Goal: Task Accomplishment & Management: Manage account settings

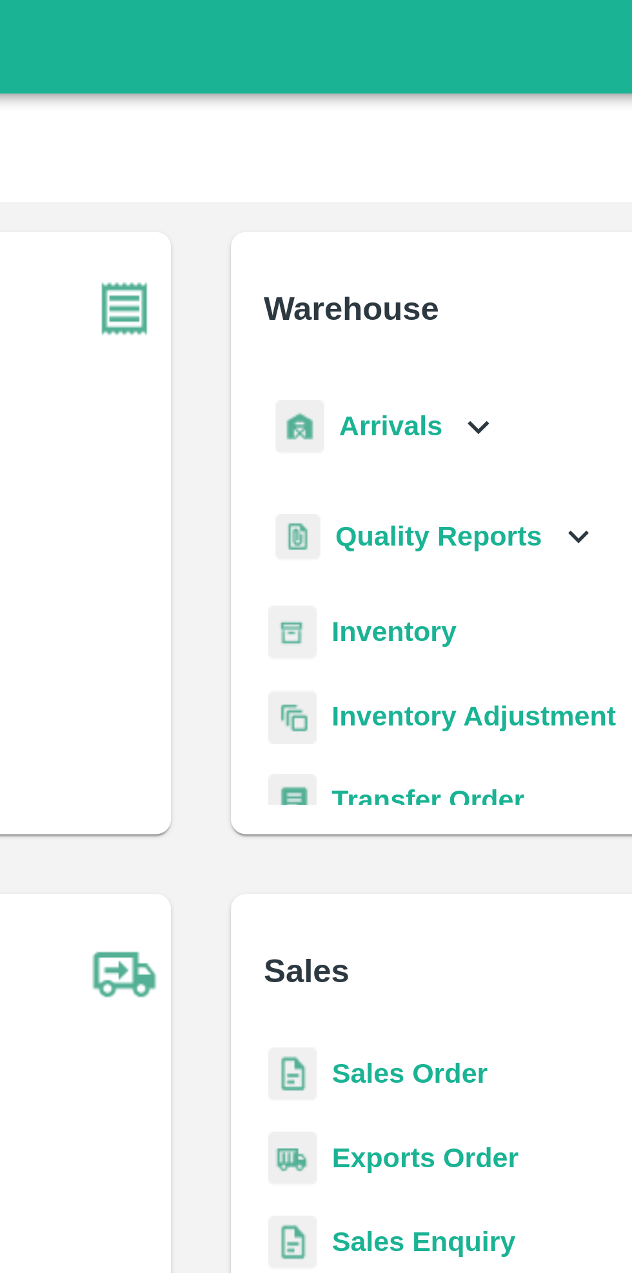
click at [405, 142] on icon at bounding box center [411, 147] width 14 height 14
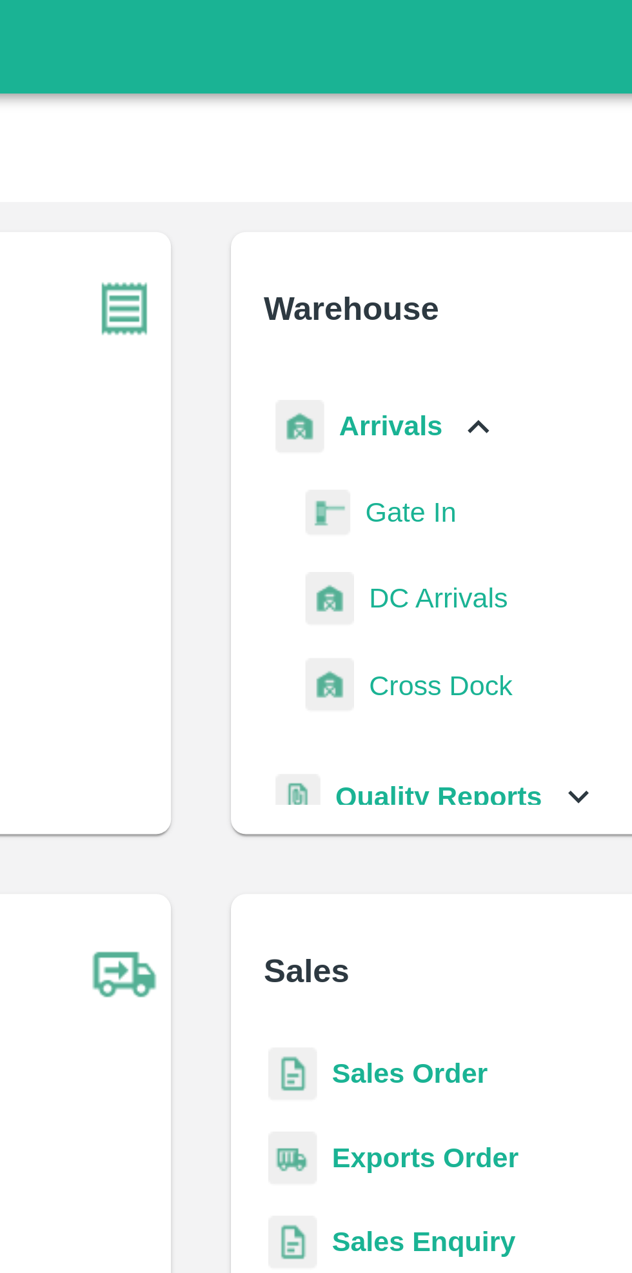
click at [400, 202] on span "DC Arrivals" at bounding box center [398, 206] width 48 height 14
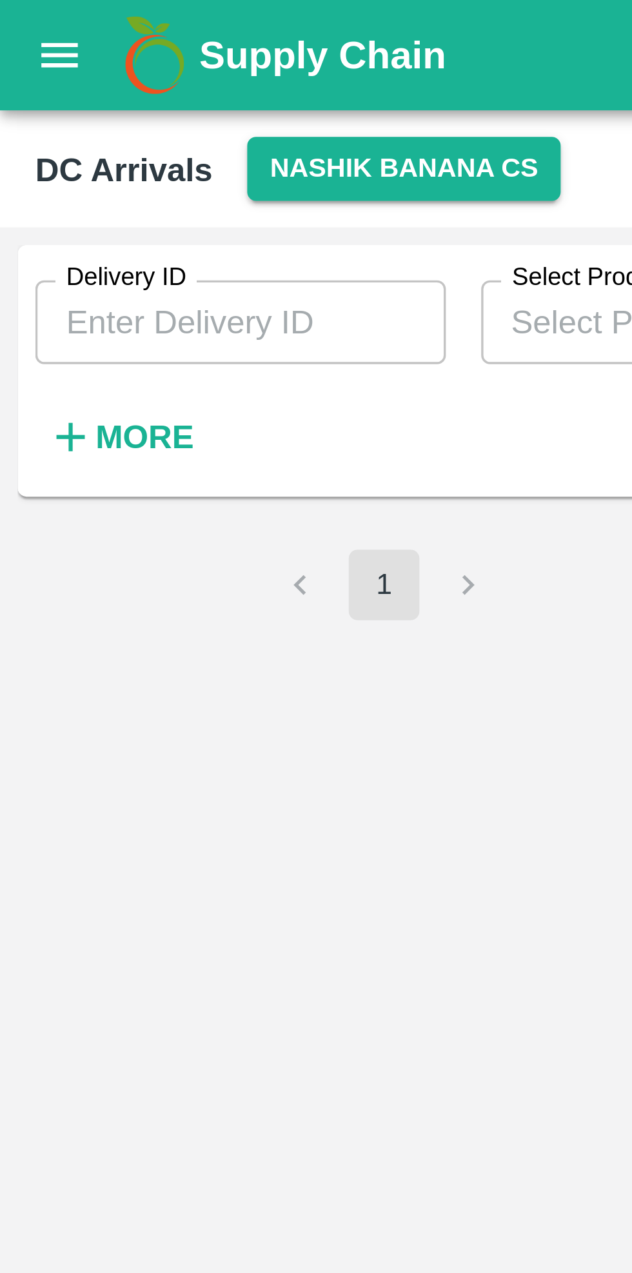
click at [37, 126] on strong "More" at bounding box center [42, 127] width 29 height 10
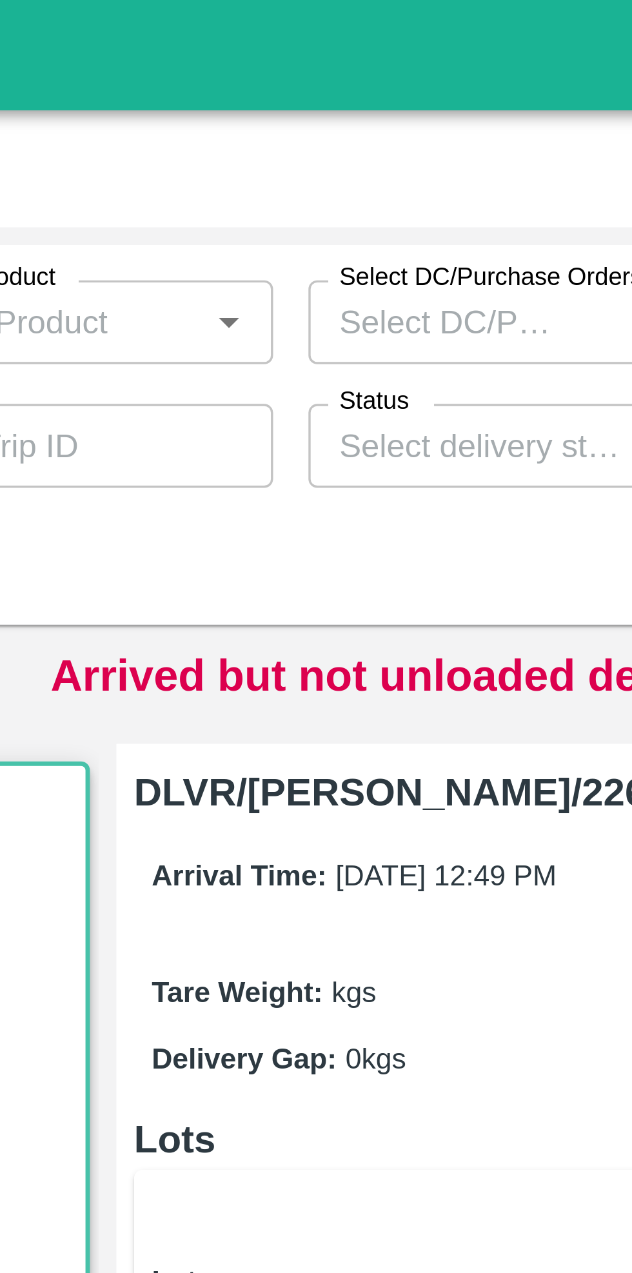
click at [328, 124] on input "Status" at bounding box center [319, 130] width 91 height 17
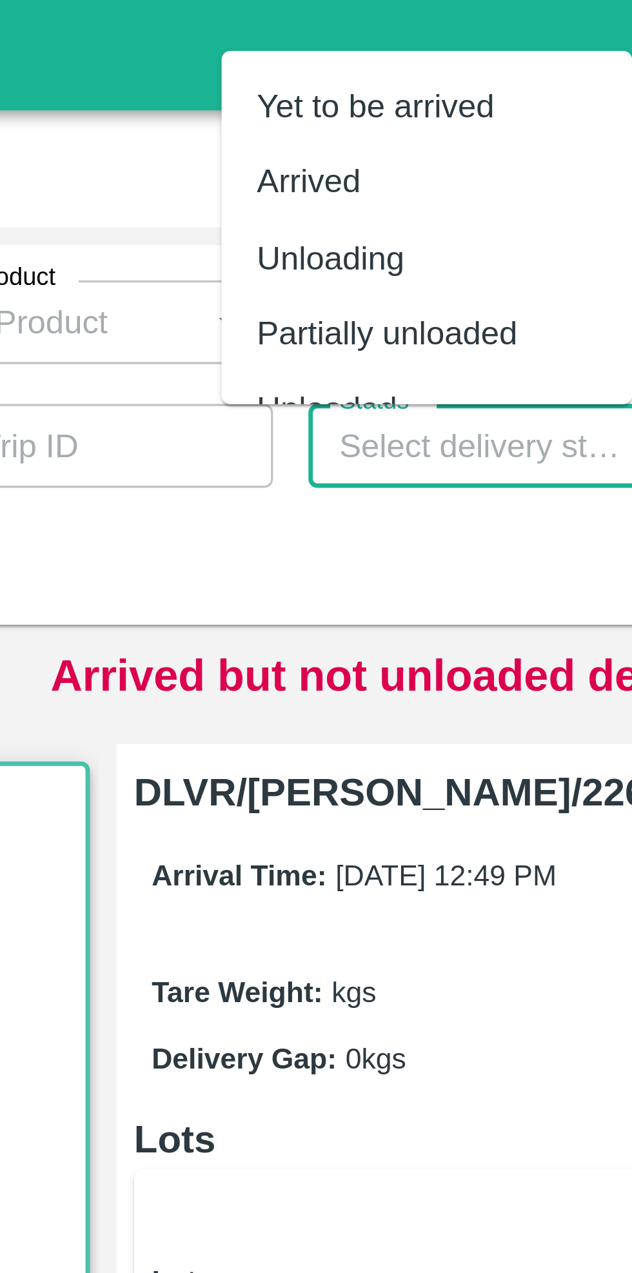
click at [305, 155] on div "Delivery ID Delivery ID Select Product Select Product   * Select DC/Purchase Or…" at bounding box center [260, 124] width 520 height 104
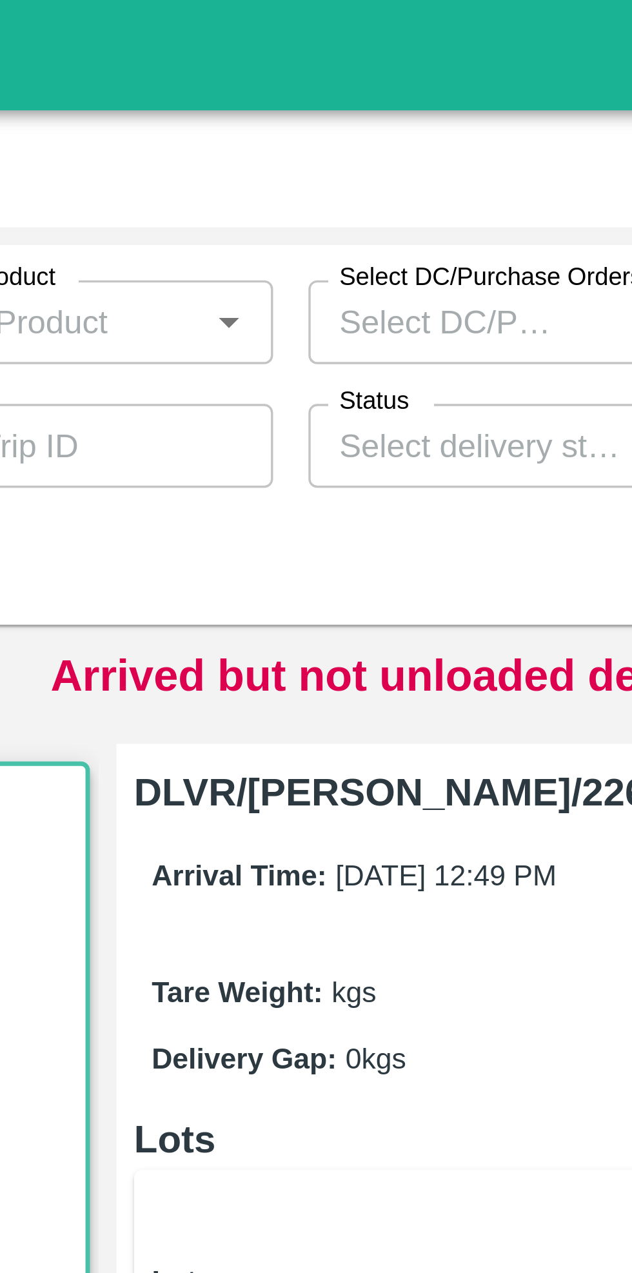
click at [324, 126] on input "Status" at bounding box center [319, 130] width 91 height 17
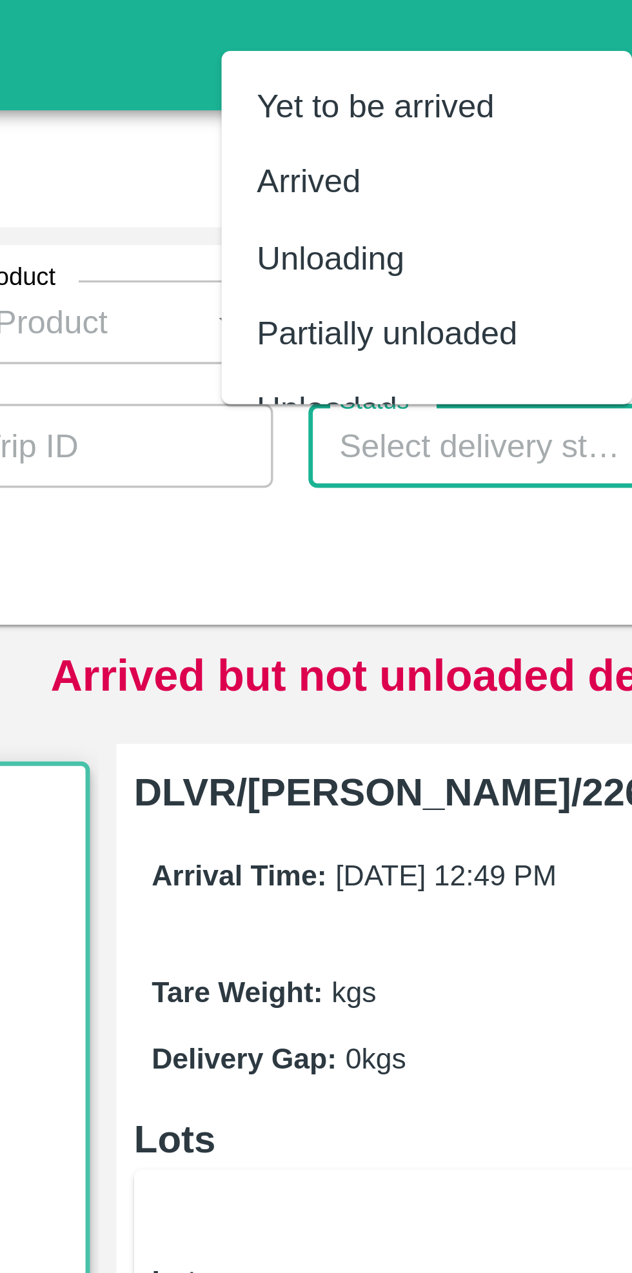
click at [302, 24] on div "Yet to be arrived" at bounding box center [290, 31] width 70 height 14
type input "Yet to be arrived"
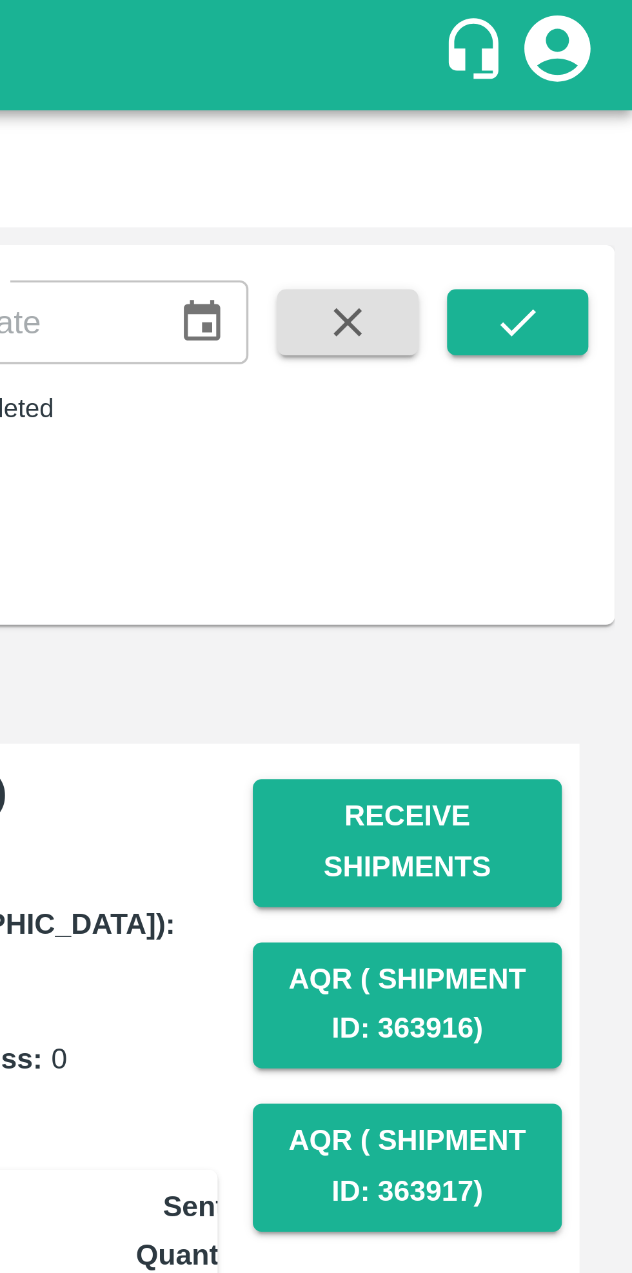
click at [594, 90] on icon "submit" at bounding box center [598, 94] width 14 height 14
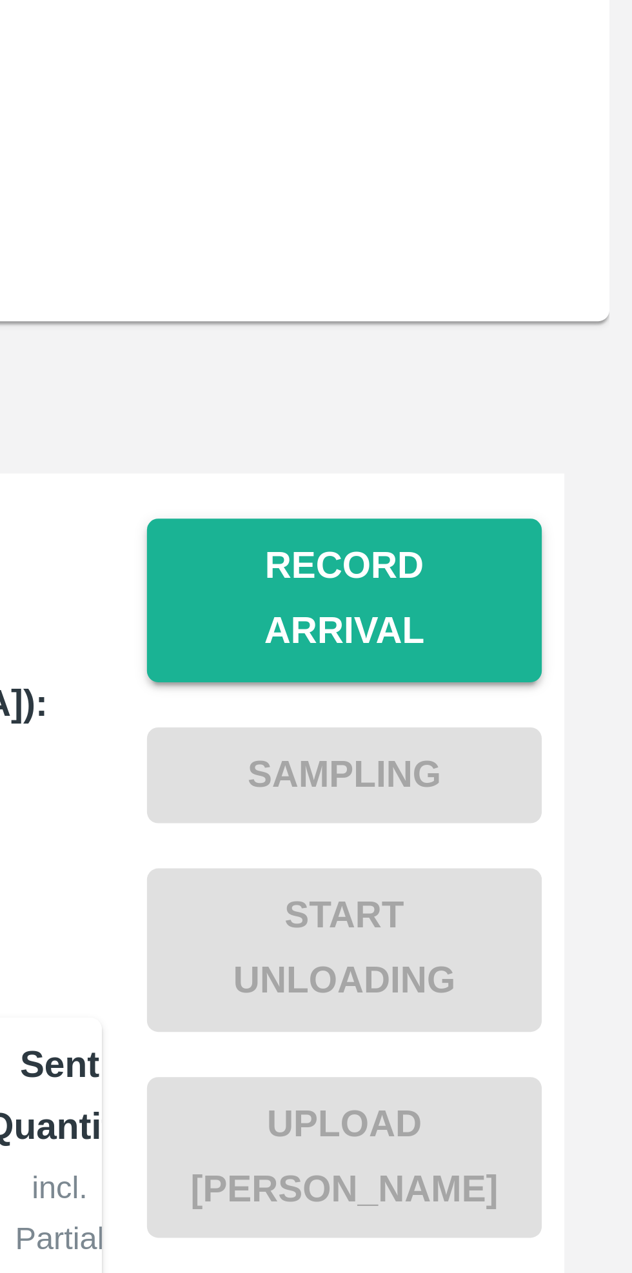
click at [578, 237] on button "Record Arrival" at bounding box center [566, 246] width 90 height 37
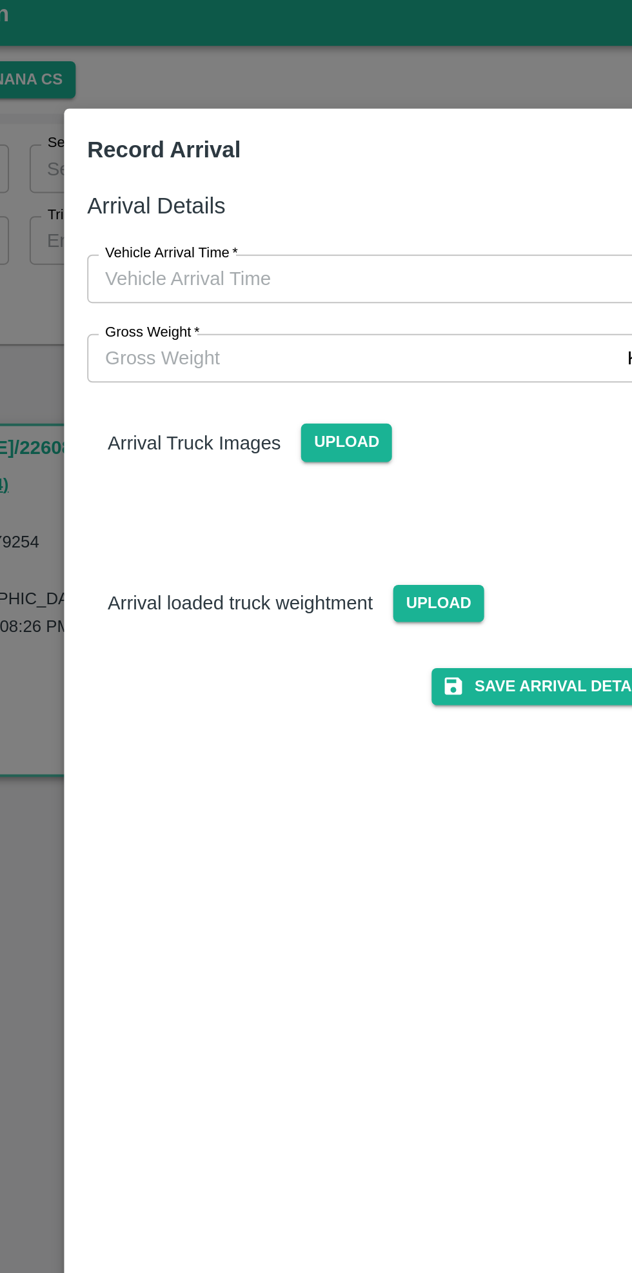
click at [297, 189] on input "Gross Weight   *" at bounding box center [303, 189] width 267 height 24
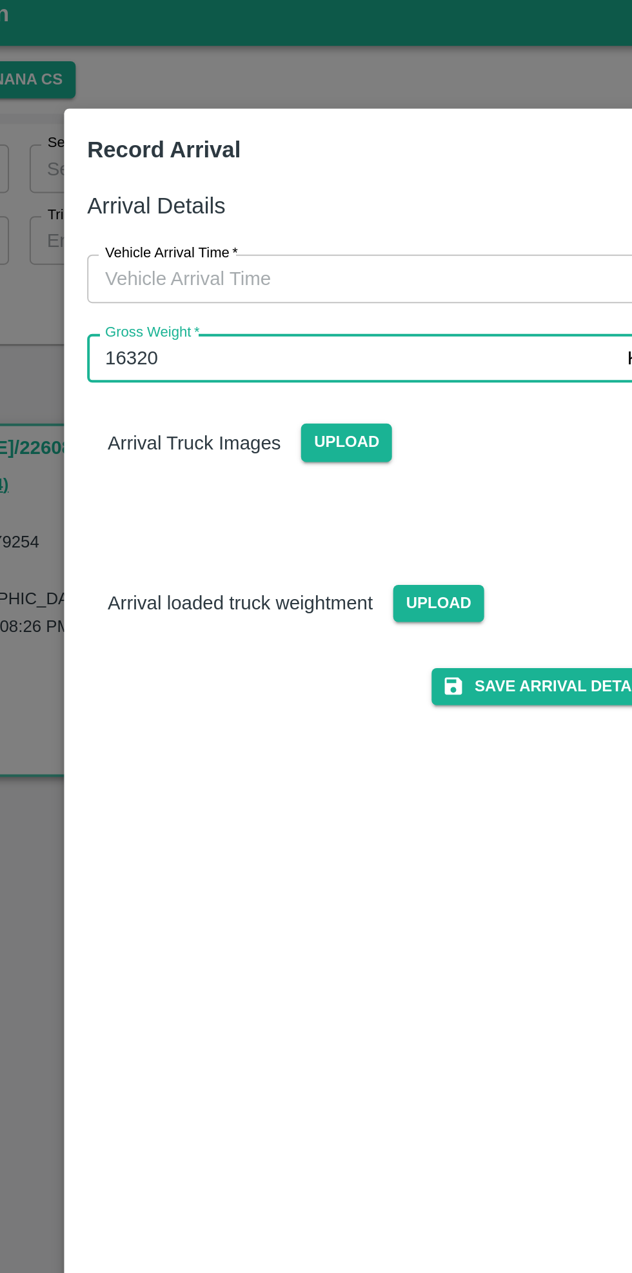
type input "16320"
click at [347, 315] on span "Upload" at bounding box center [347, 313] width 46 height 19
click at [0, 0] on input "Upload" at bounding box center [0, 0] width 0 height 0
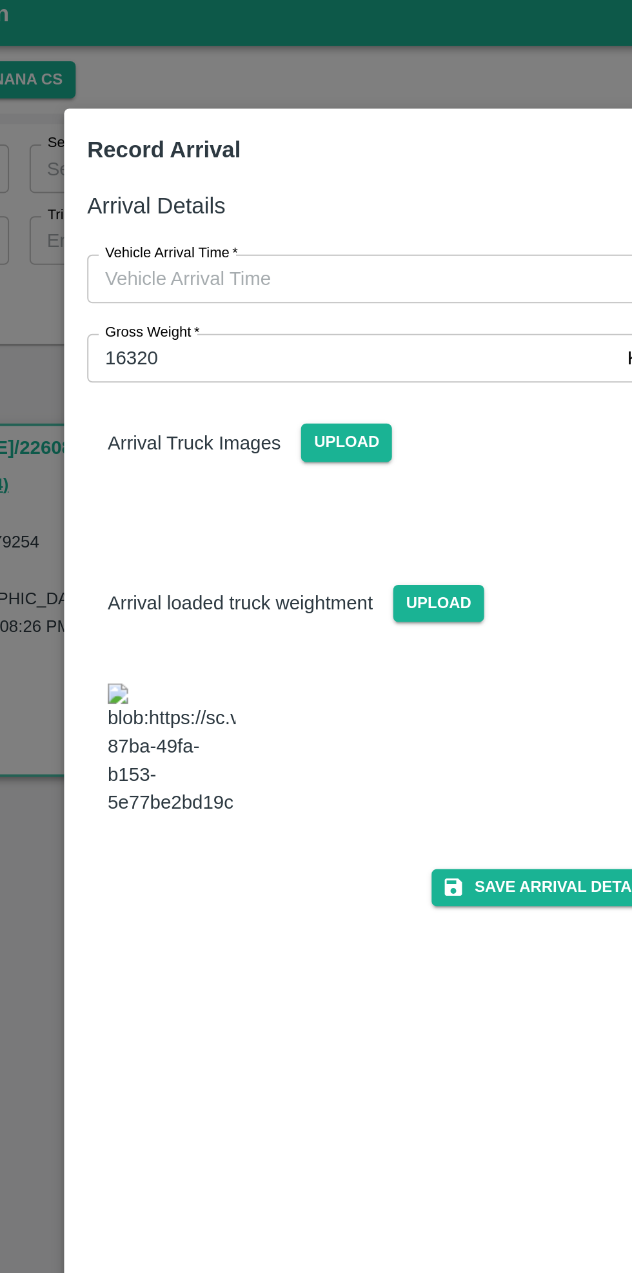
click at [316, 145] on input "Vehicle Arrival Time   *" at bounding box center [312, 149] width 284 height 24
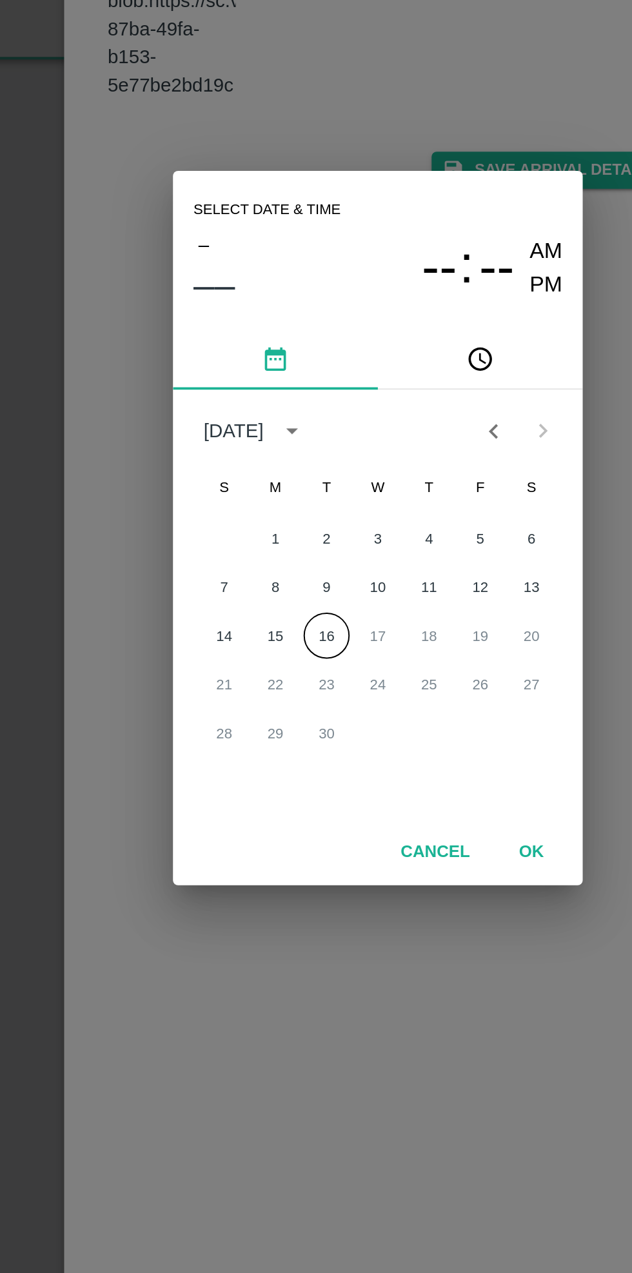
click at [300, 688] on button "16" at bounding box center [289, 690] width 23 height 23
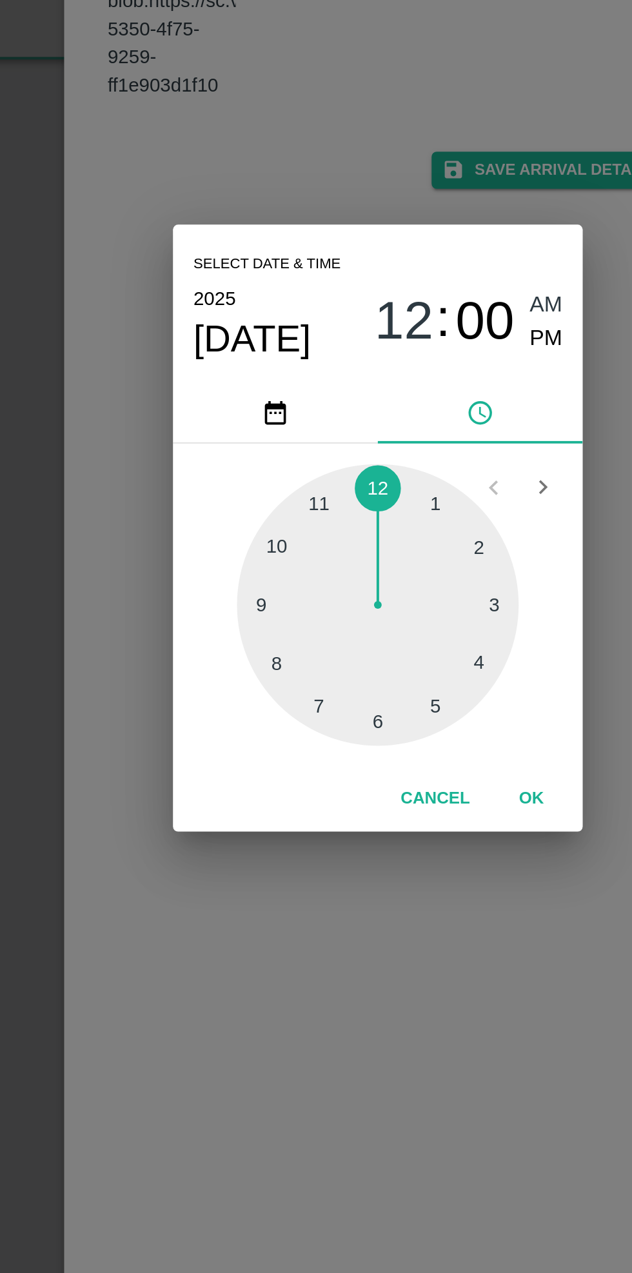
click at [322, 619] on div at bounding box center [316, 675] width 142 height 142
click at [273, 650] on div at bounding box center [316, 675] width 142 height 142
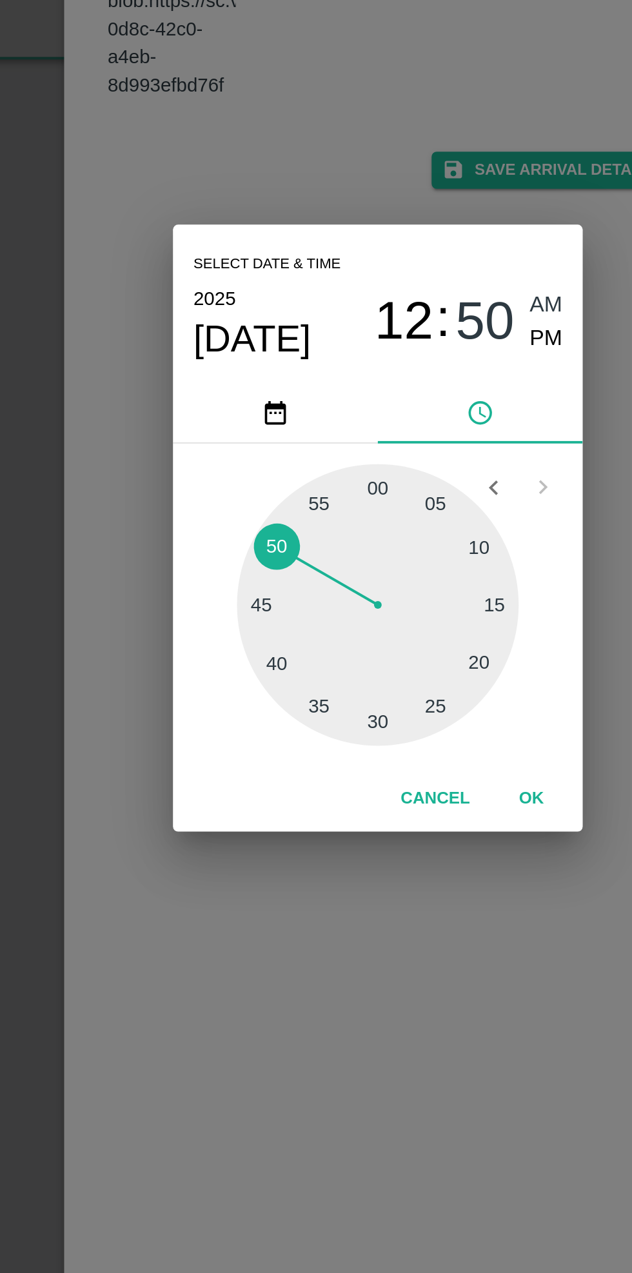
click at [404, 537] on span "PM" at bounding box center [401, 540] width 17 height 17
type input "[DATE] 12:50 PM"
click at [398, 774] on button "OK" at bounding box center [393, 772] width 41 height 23
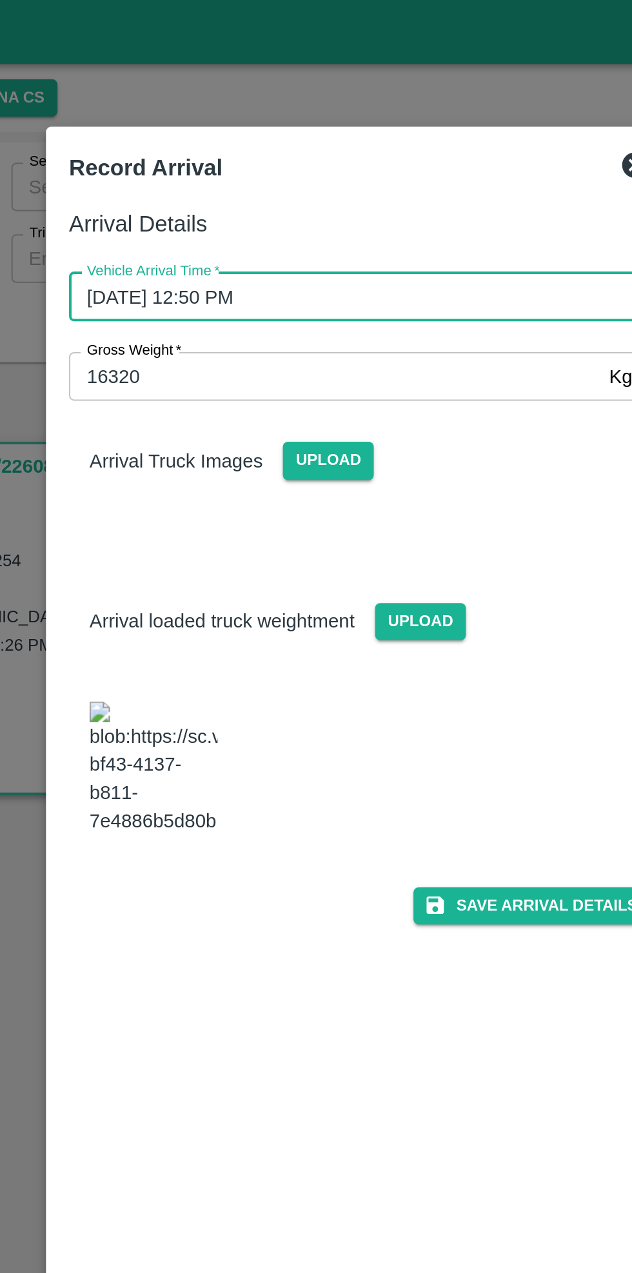
click at [295, 228] on span "Upload" at bounding box center [300, 231] width 46 height 19
click at [0, 0] on input "Upload" at bounding box center [0, 0] width 0 height 0
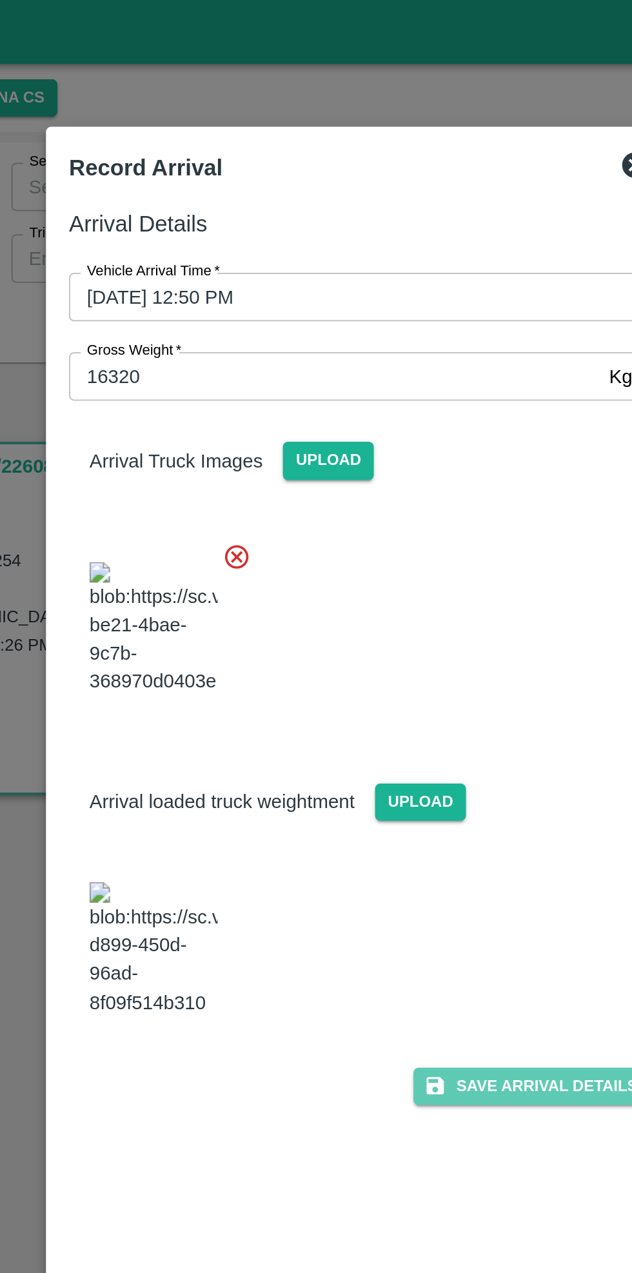
click at [416, 538] on button "Save Arrival Details" at bounding box center [402, 547] width 119 height 19
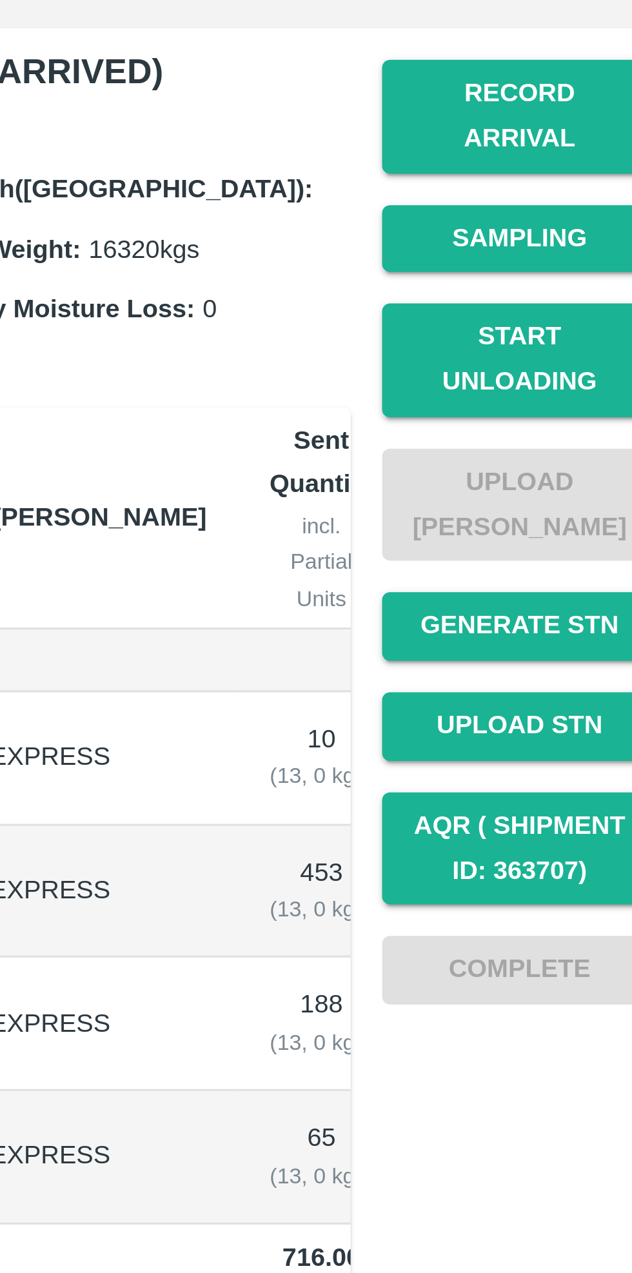
click at [576, 308] on button "Start Unloading" at bounding box center [566, 325] width 90 height 37
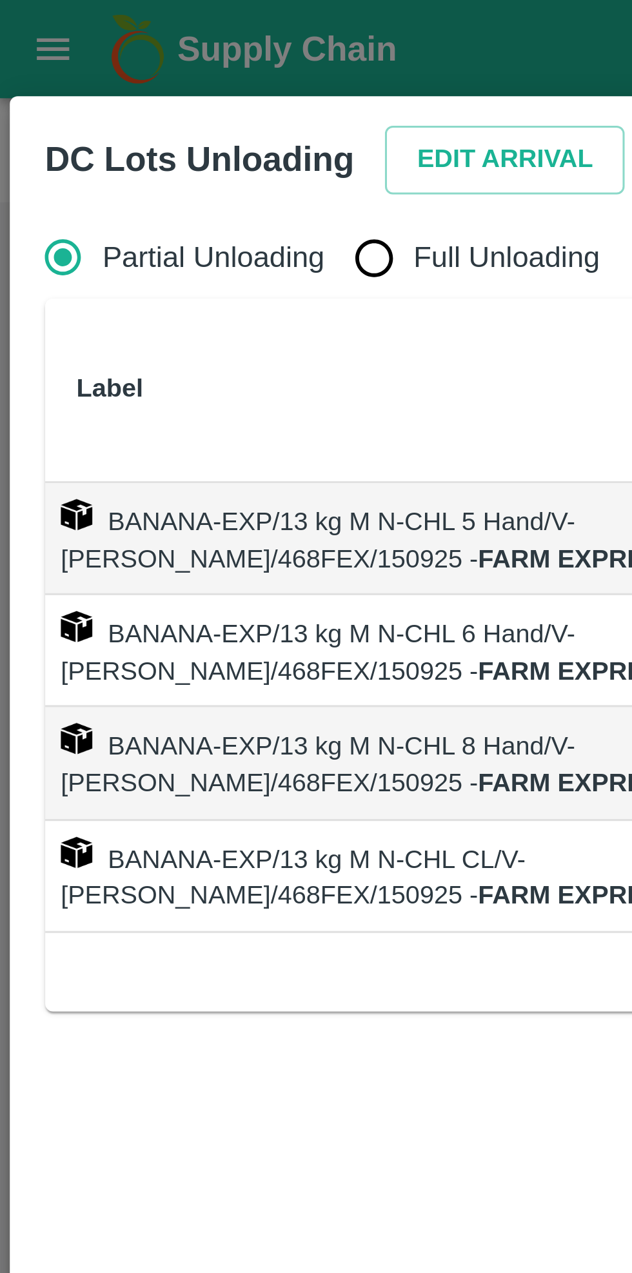
click at [155, 55] on button "Edit Arrival" at bounding box center [165, 52] width 79 height 23
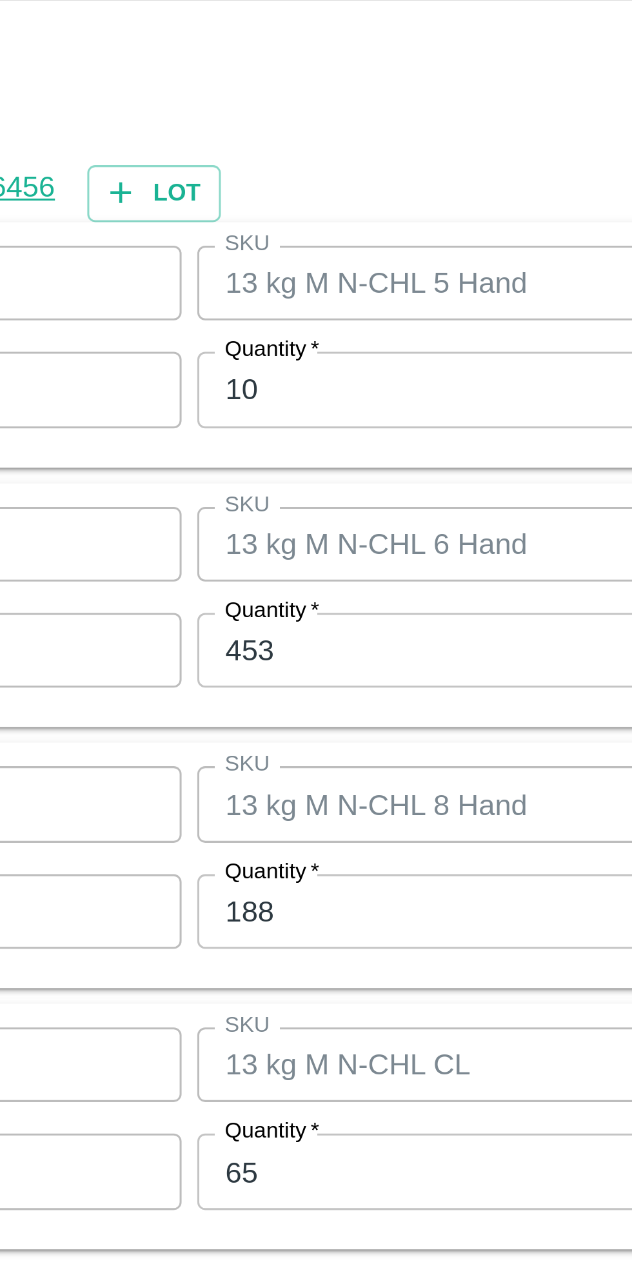
click at [262, 618] on input "453" at bounding box center [292, 617] width 168 height 24
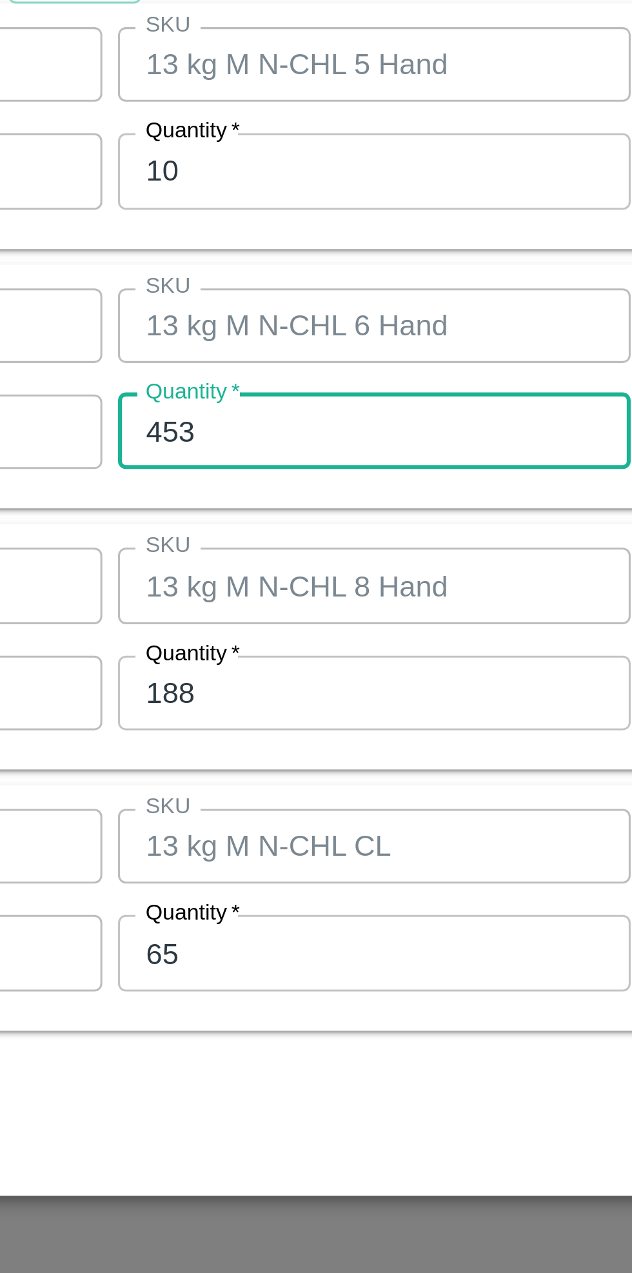
click at [277, 619] on input "453" at bounding box center [292, 617] width 168 height 24
type input "4"
type input "386"
click at [268, 703] on input "188" at bounding box center [292, 703] width 168 height 24
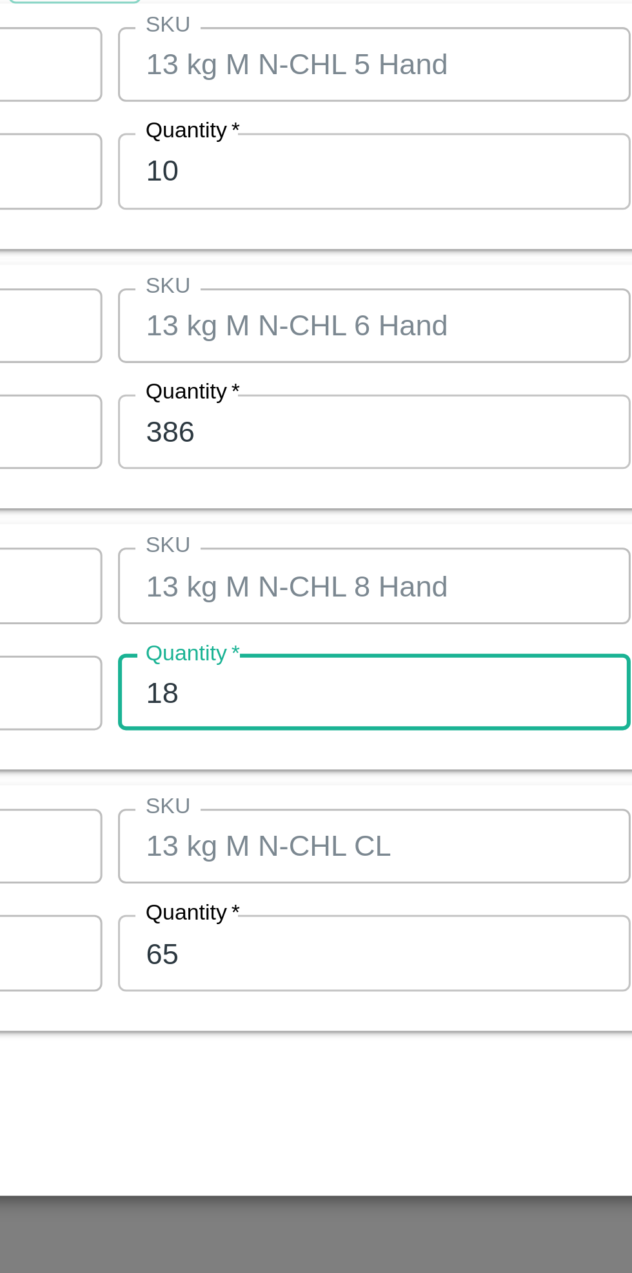
type input "1"
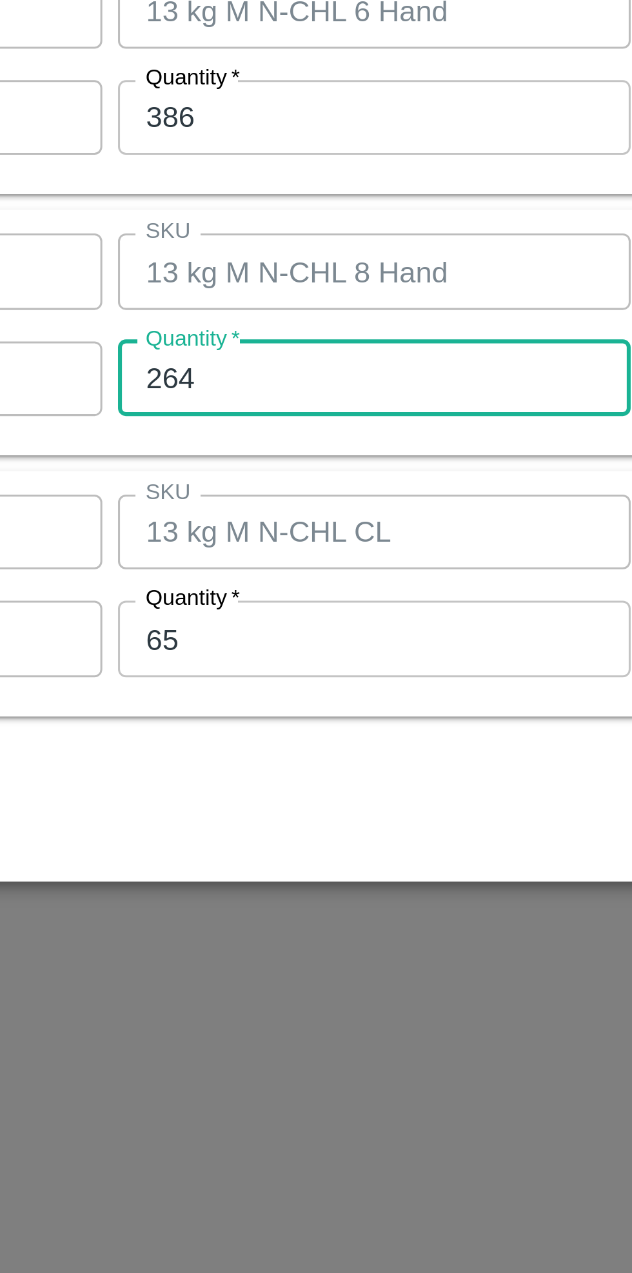
type input "264"
click at [264, 792] on input "65" at bounding box center [292, 788] width 168 height 24
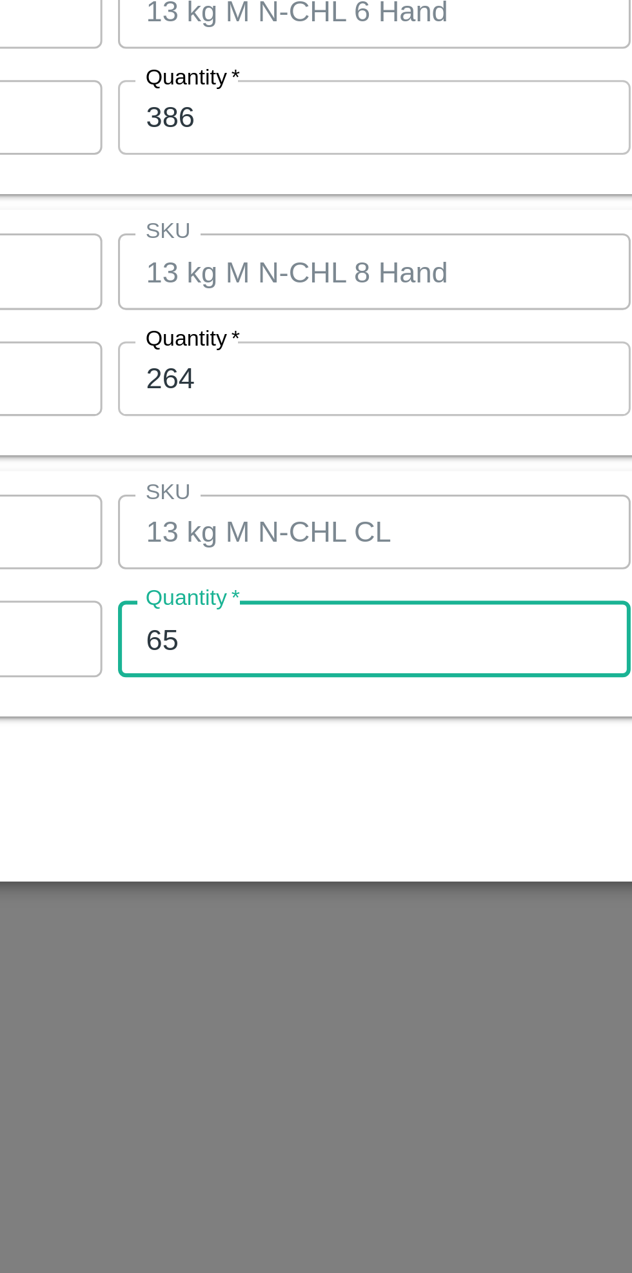
type input "6"
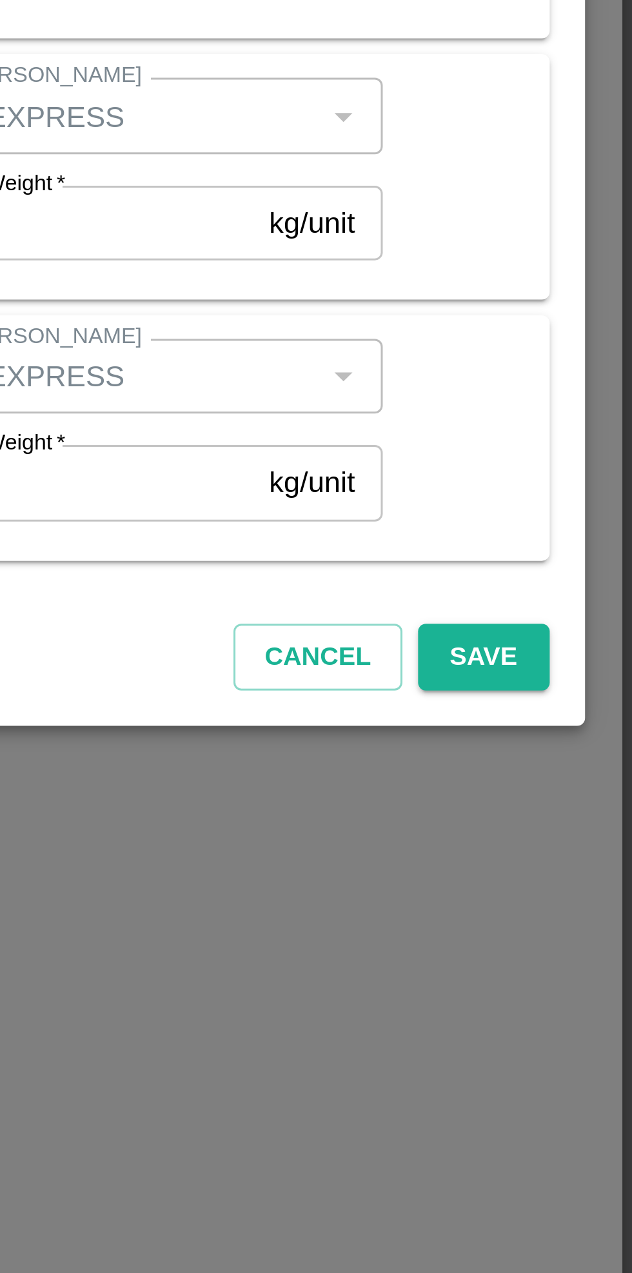
type input "56"
click at [584, 846] on button "Save" at bounding box center [582, 846] width 43 height 23
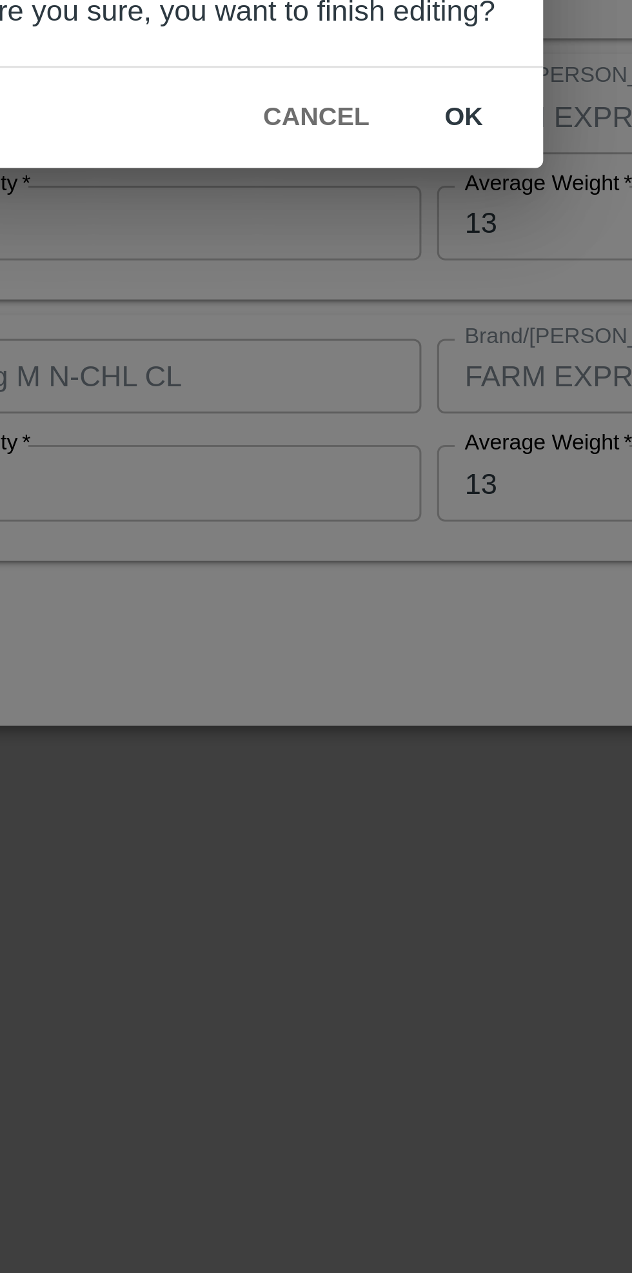
click at [385, 670] on button "ok" at bounding box center [390, 669] width 41 height 23
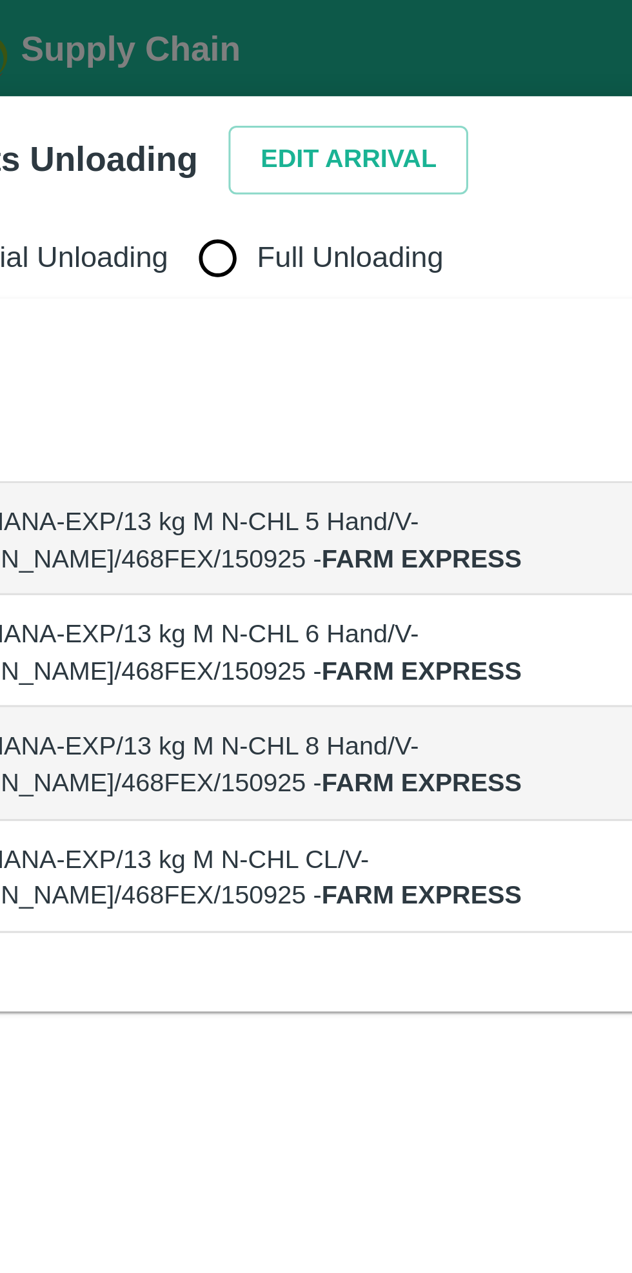
click at [120, 90] on input "Full Unloading" at bounding box center [123, 85] width 26 height 26
radio input "true"
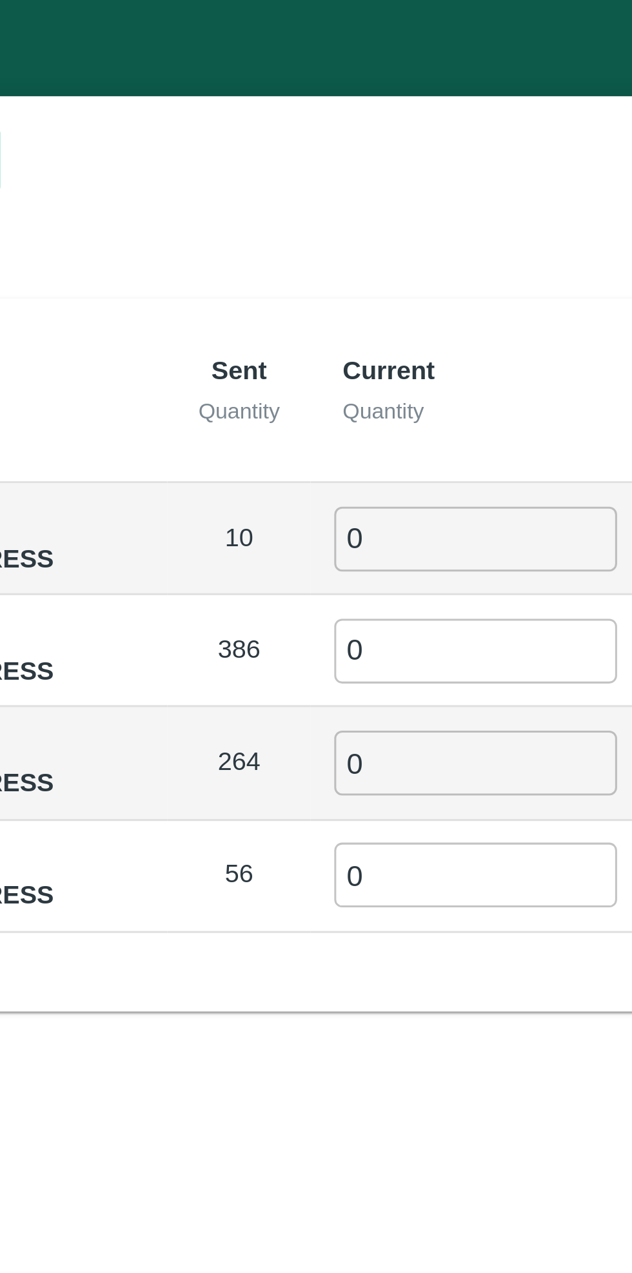
click at [331, 171] on input "0" at bounding box center [361, 176] width 93 height 21
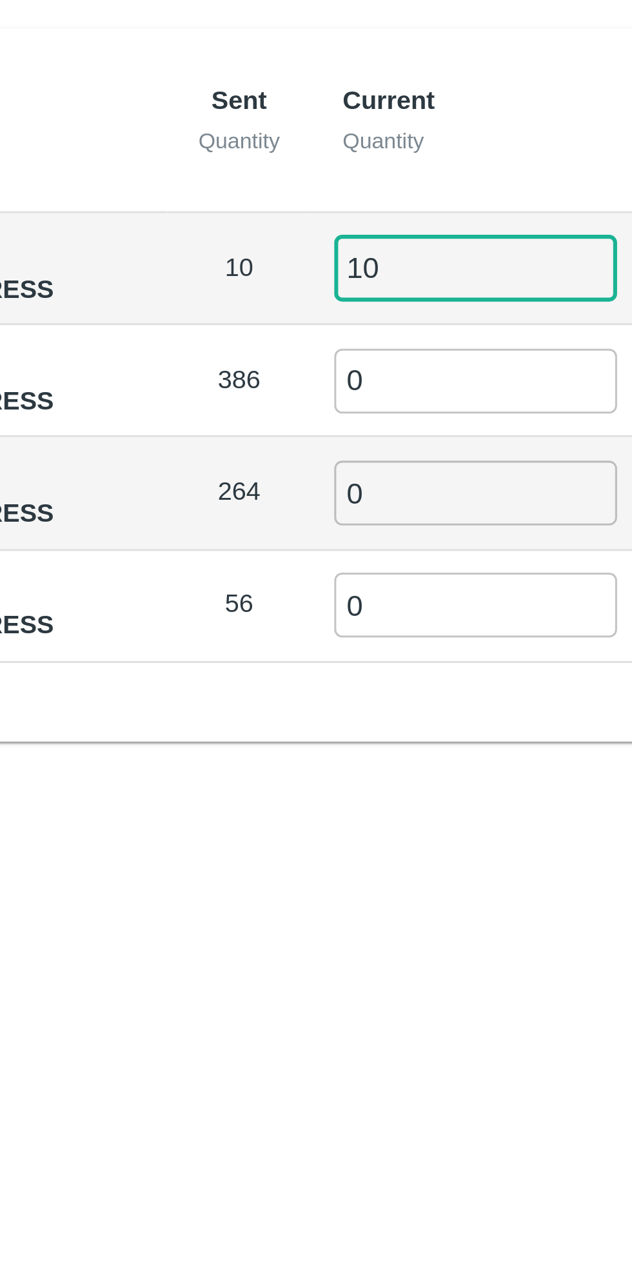
type input "10"
click at [342, 211] on input "0" at bounding box center [361, 213] width 93 height 21
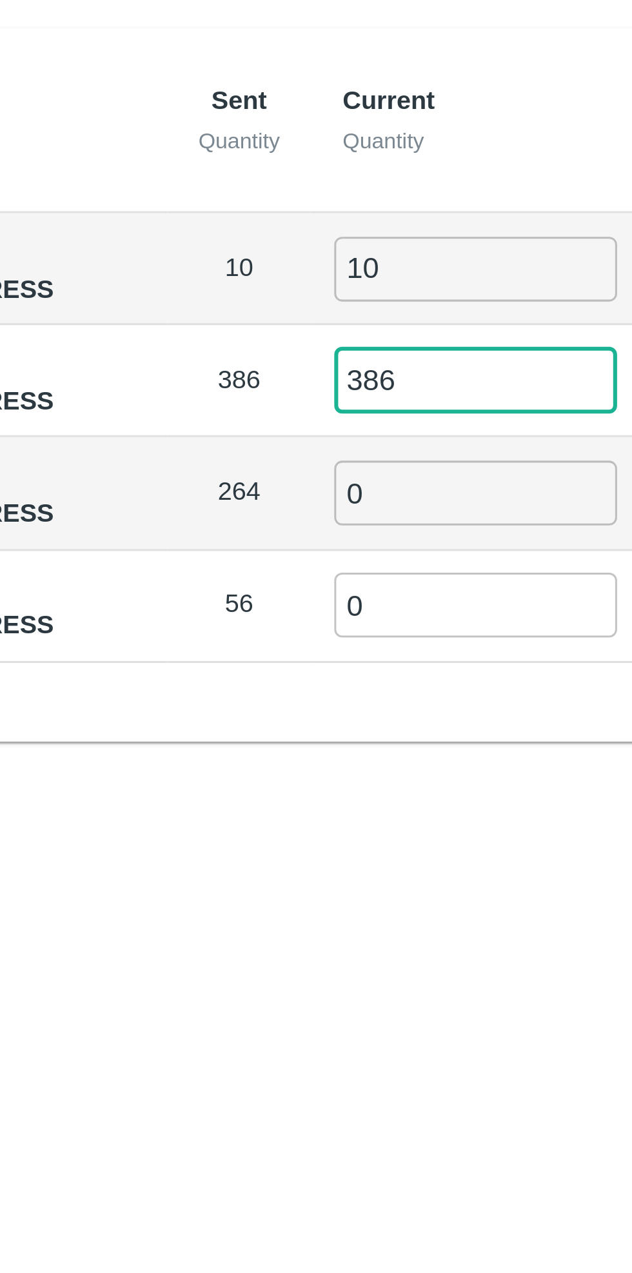
type input "386"
click at [337, 245] on input "0" at bounding box center [361, 250] width 93 height 21
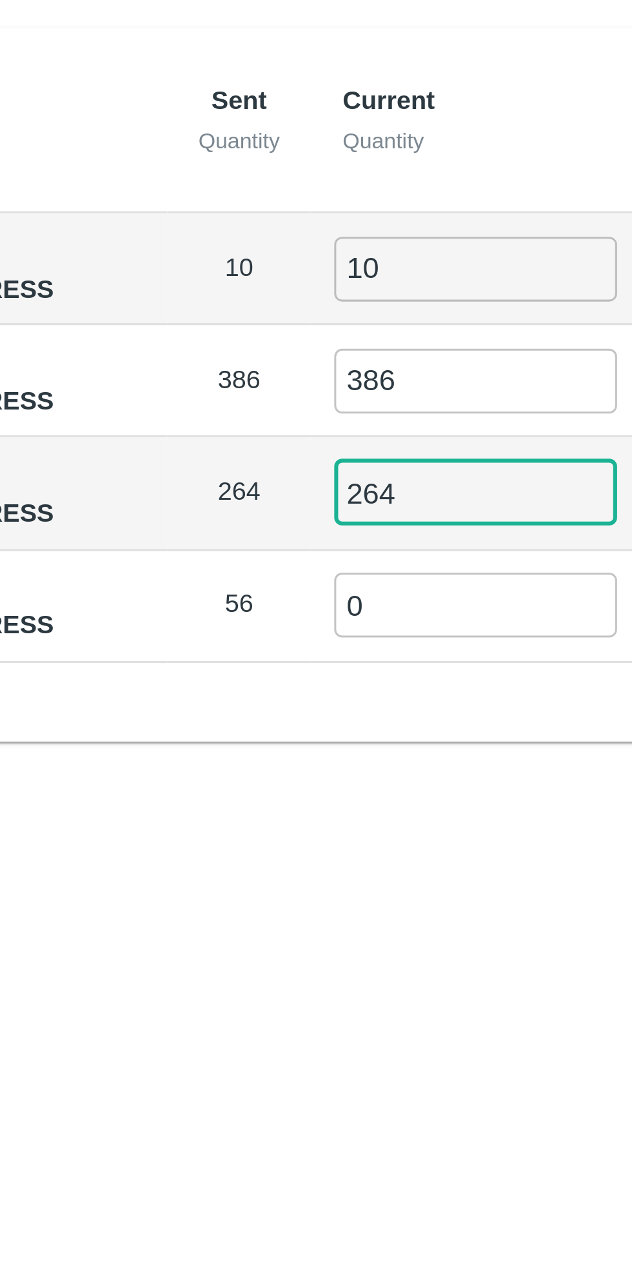
type input "264"
click at [343, 280] on input "0" at bounding box center [361, 287] width 93 height 21
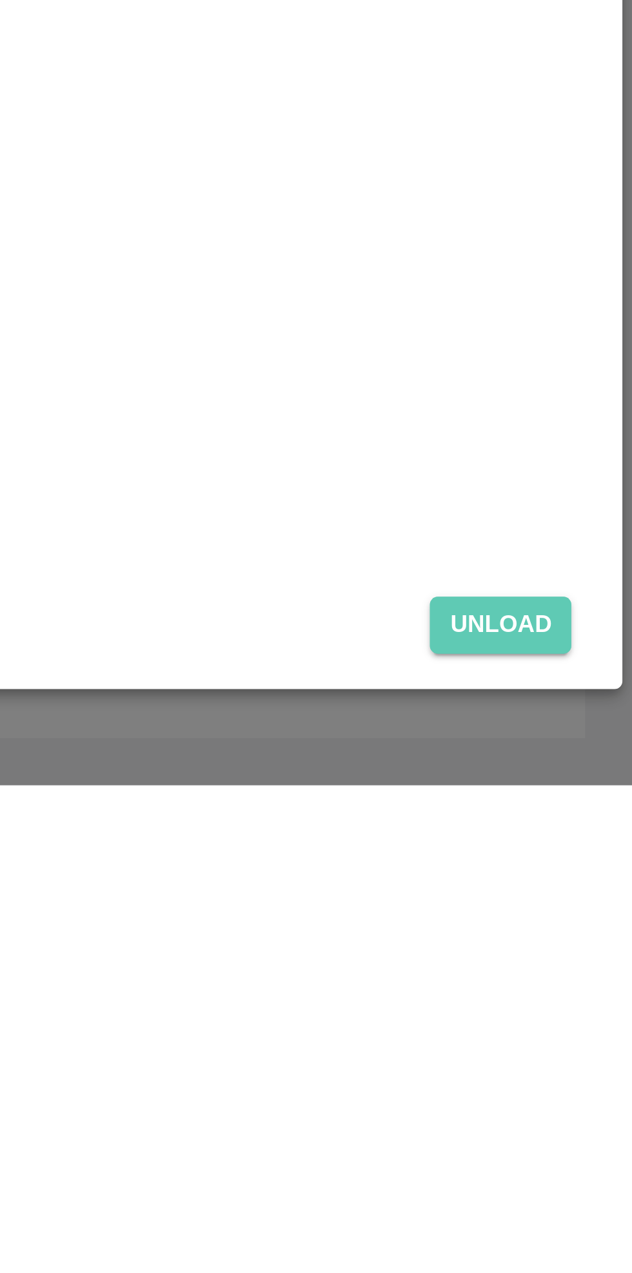
type input "56"
click at [592, 1218] on button "Unload" at bounding box center [588, 1220] width 46 height 19
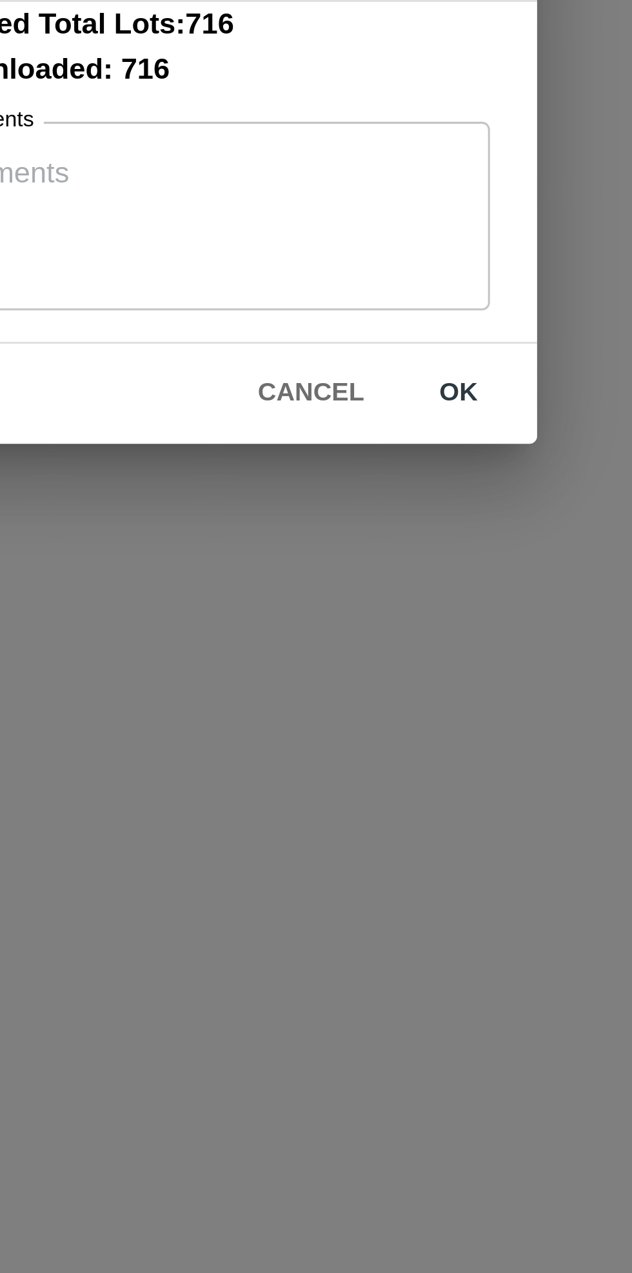
click at [405, 710] on button "ok" at bounding box center [402, 712] width 41 height 23
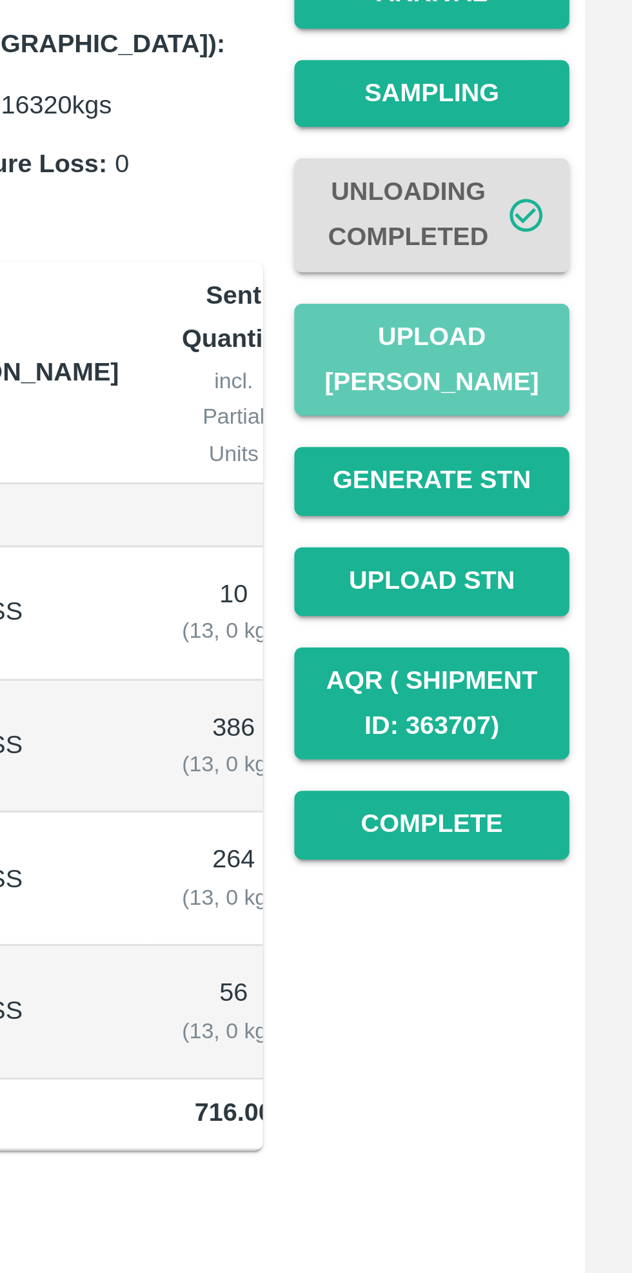
click at [574, 355] on button "Upload [PERSON_NAME]" at bounding box center [566, 373] width 90 height 37
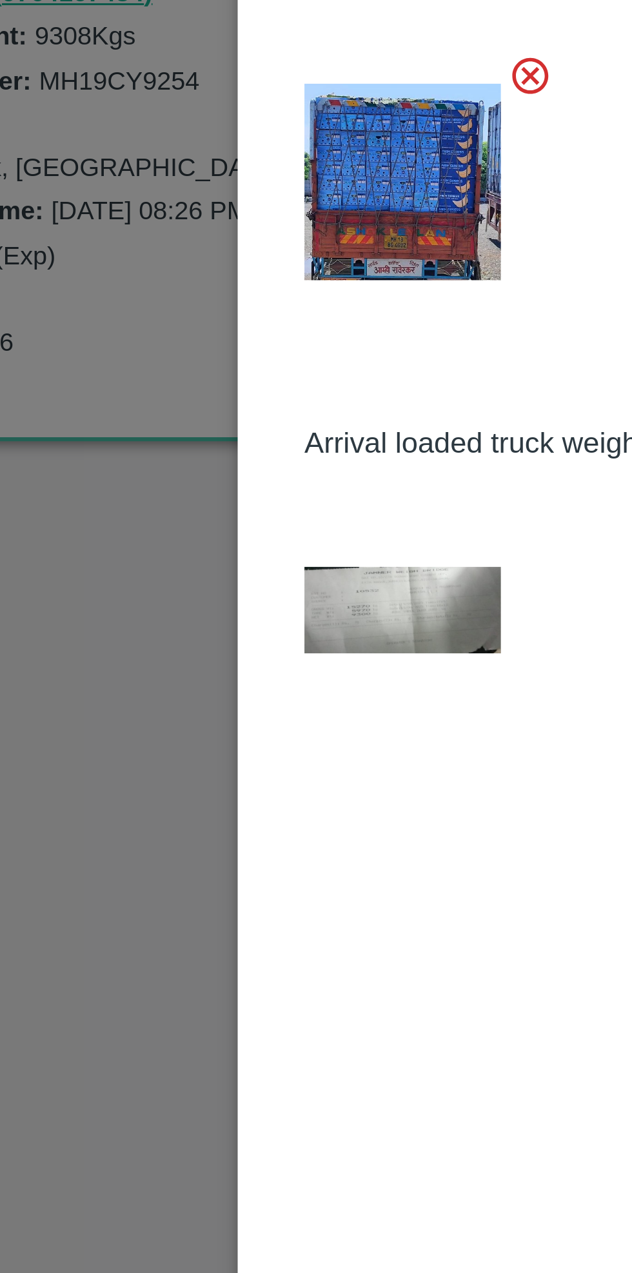
click at [205, 450] on img at bounding box center [212, 456] width 64 height 29
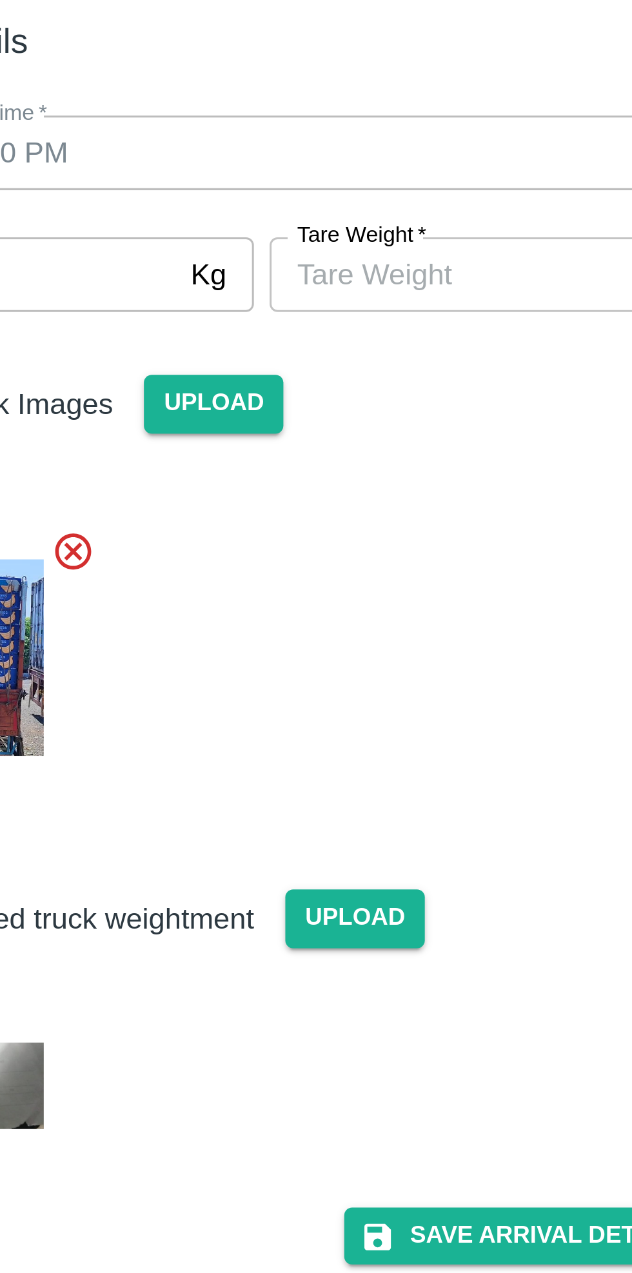
click at [380, 184] on input "[PERSON_NAME]   *" at bounding box center [377, 189] width 118 height 24
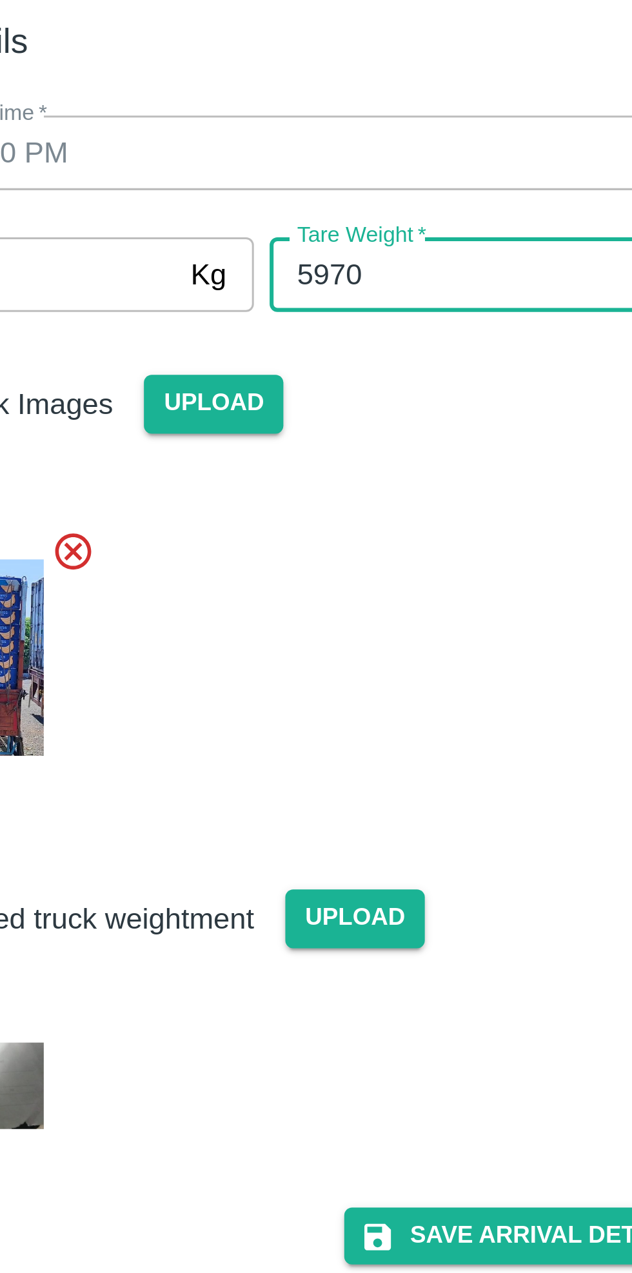
type input "5970"
click at [395, 289] on div at bounding box center [310, 311] width 303 height 99
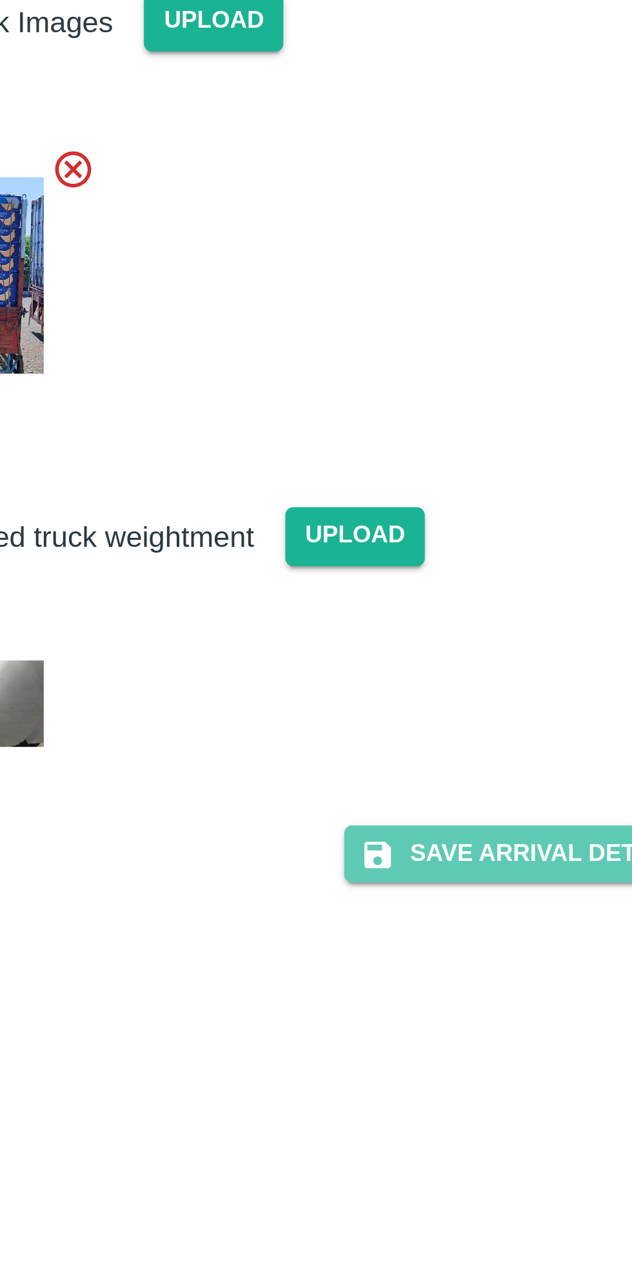
click at [407, 507] on button "Save Arrival Details" at bounding box center [402, 505] width 119 height 19
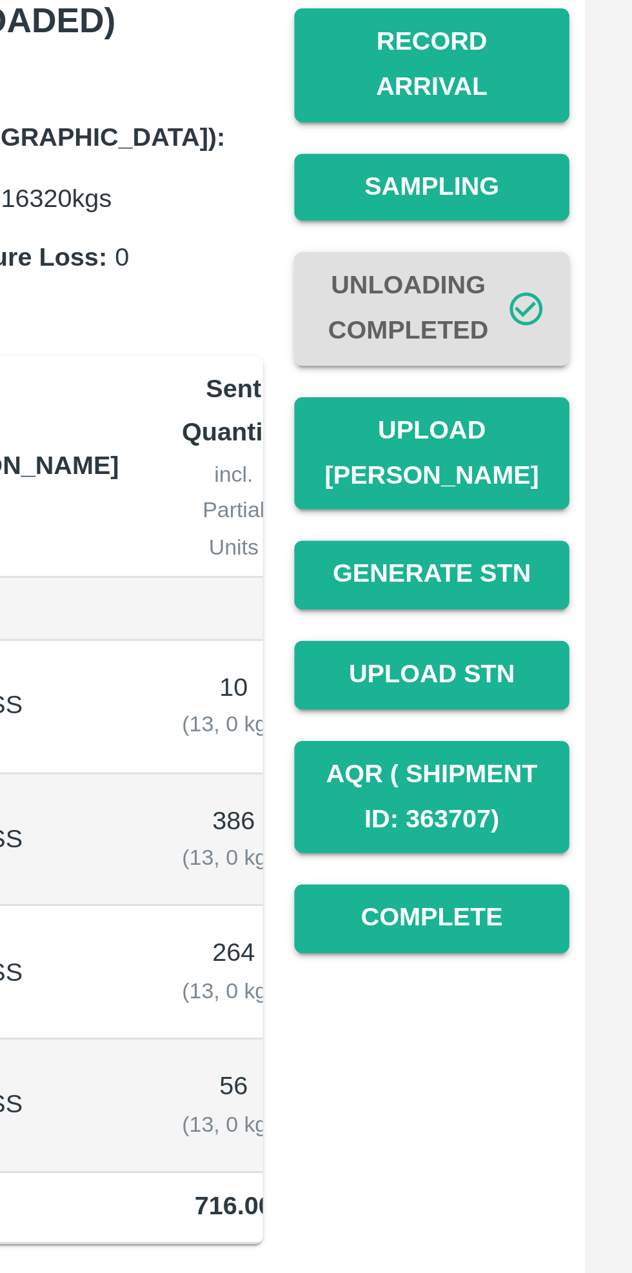
click at [570, 515] on button "Complete" at bounding box center [566, 526] width 90 height 23
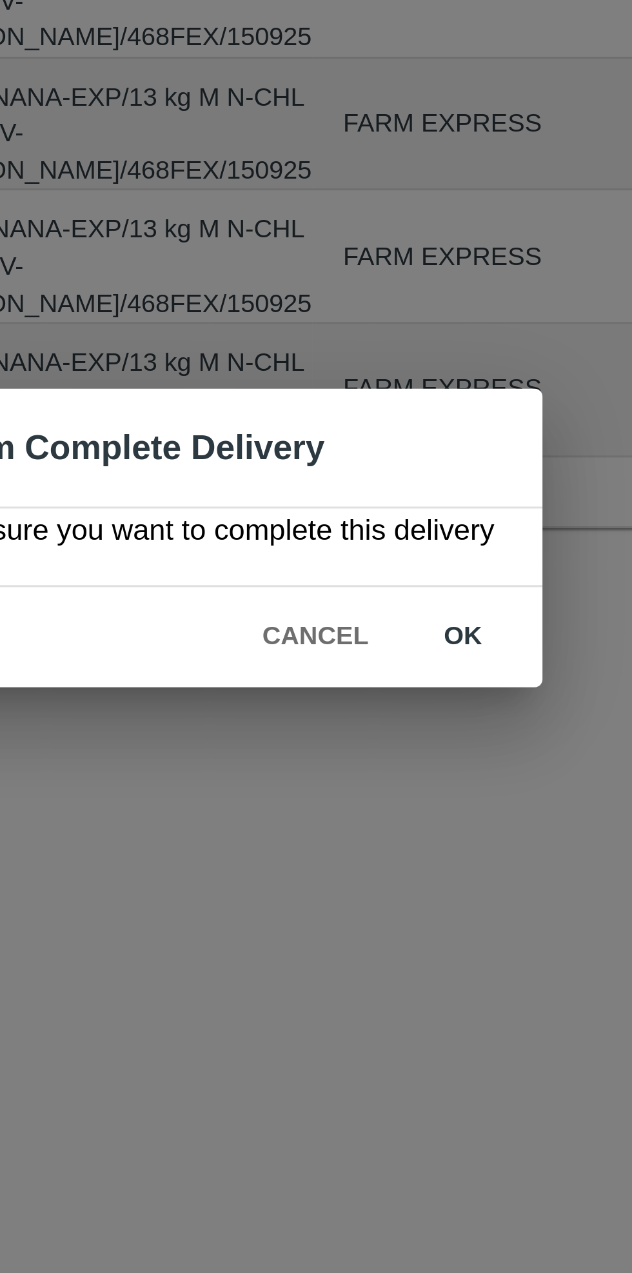
click at [405, 668] on button "ok" at bounding box center [405, 669] width 41 height 23
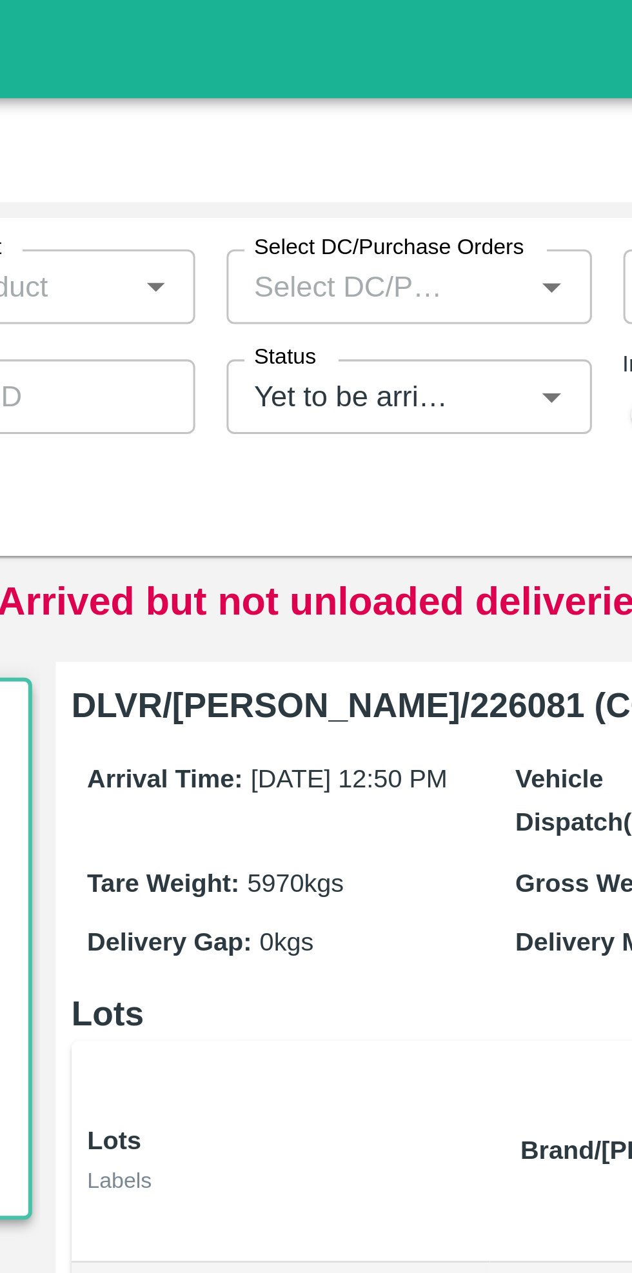
click at [369, 132] on icon "Open" at bounding box center [376, 130] width 14 height 14
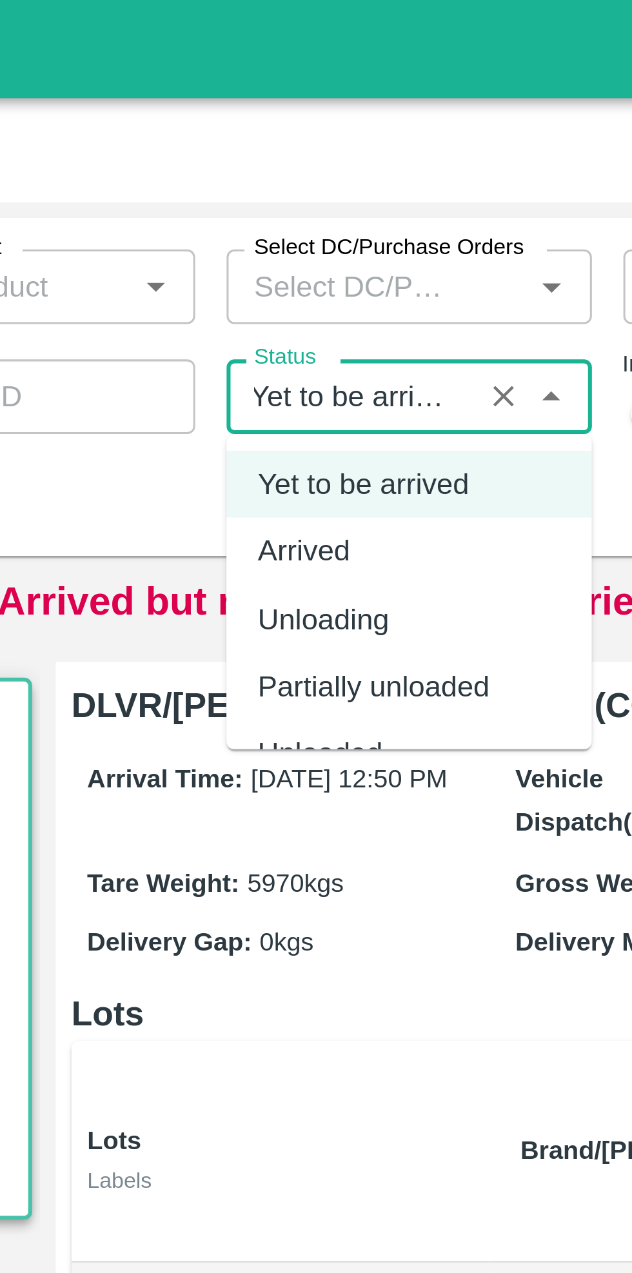
click at [316, 179] on div "Arrived" at bounding box center [330, 181] width 120 height 22
type input "Arrived"
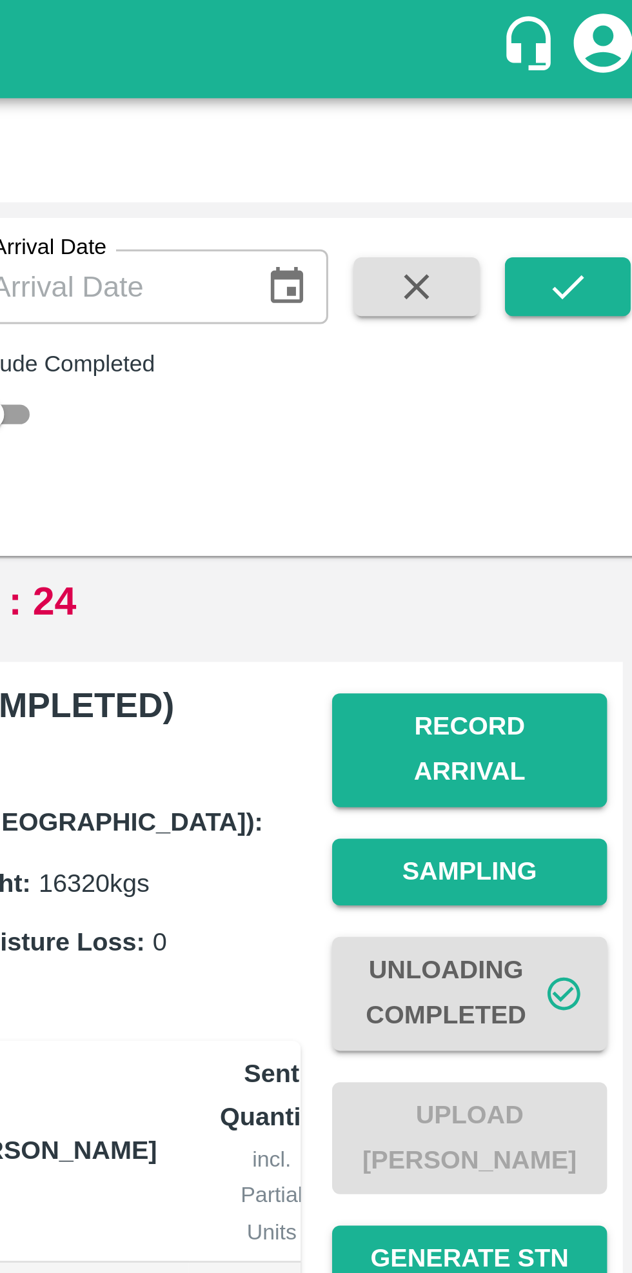
scroll to position [0, 0]
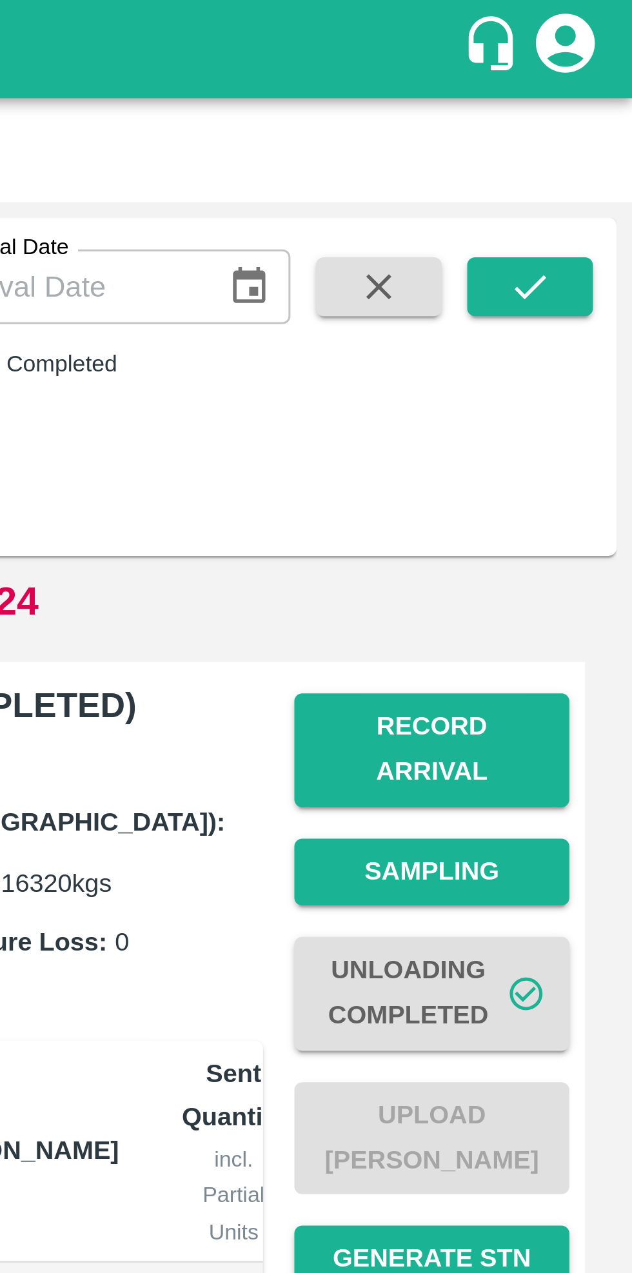
click at [597, 92] on icon "submit" at bounding box center [598, 94] width 14 height 14
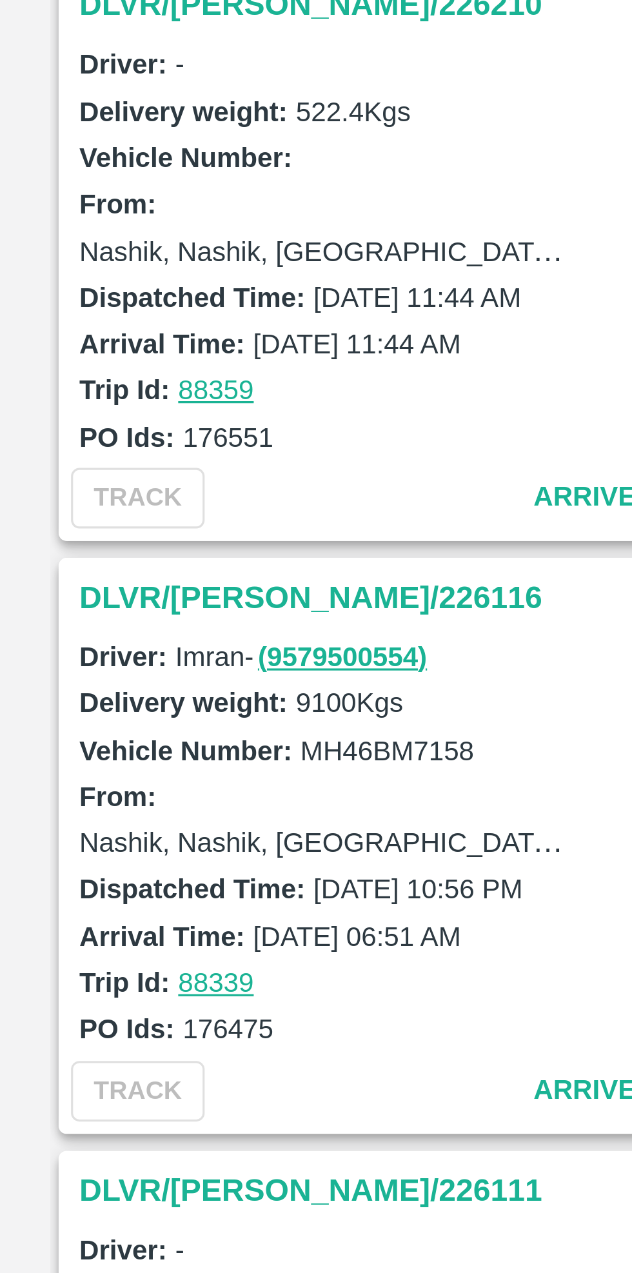
click at [57, 727] on h3 "DLVR/[PERSON_NAME]/226116" at bounding box center [113, 735] width 179 height 17
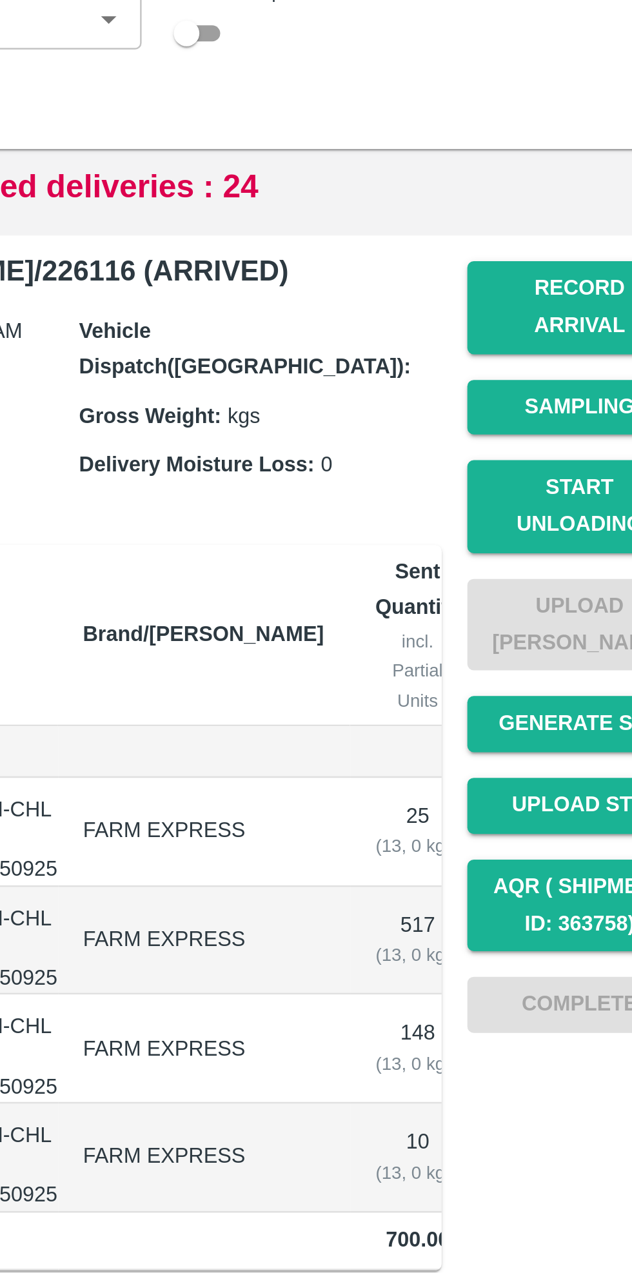
click at [560, 247] on button "Record Arrival" at bounding box center [566, 246] width 90 height 37
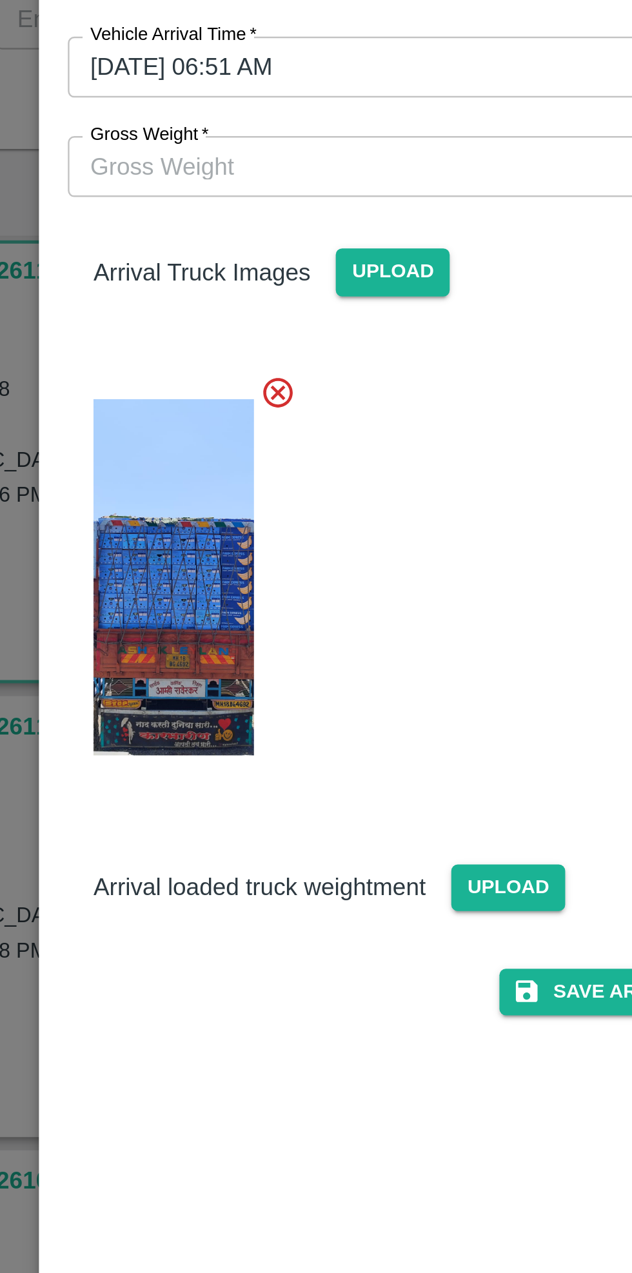
click at [233, 191] on input "Gross Weight   *" at bounding box center [303, 189] width 267 height 24
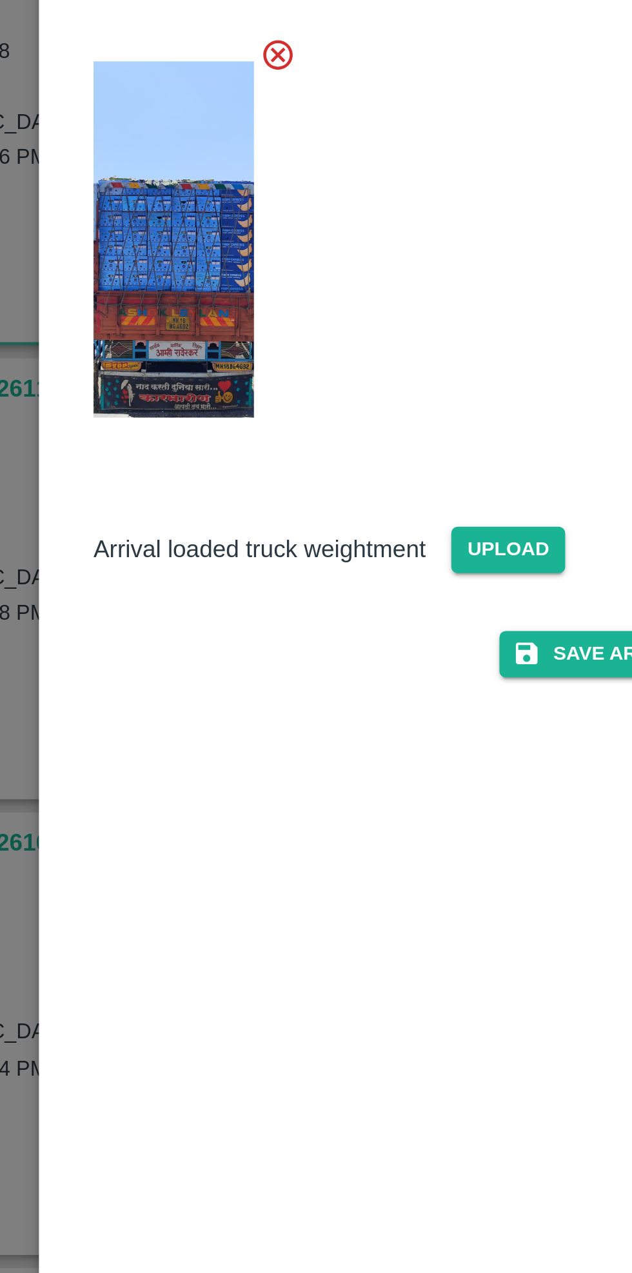
type input "16075"
click at [347, 476] on span "Upload" at bounding box center [347, 479] width 46 height 19
click at [0, 0] on input "Upload" at bounding box center [0, 0] width 0 height 0
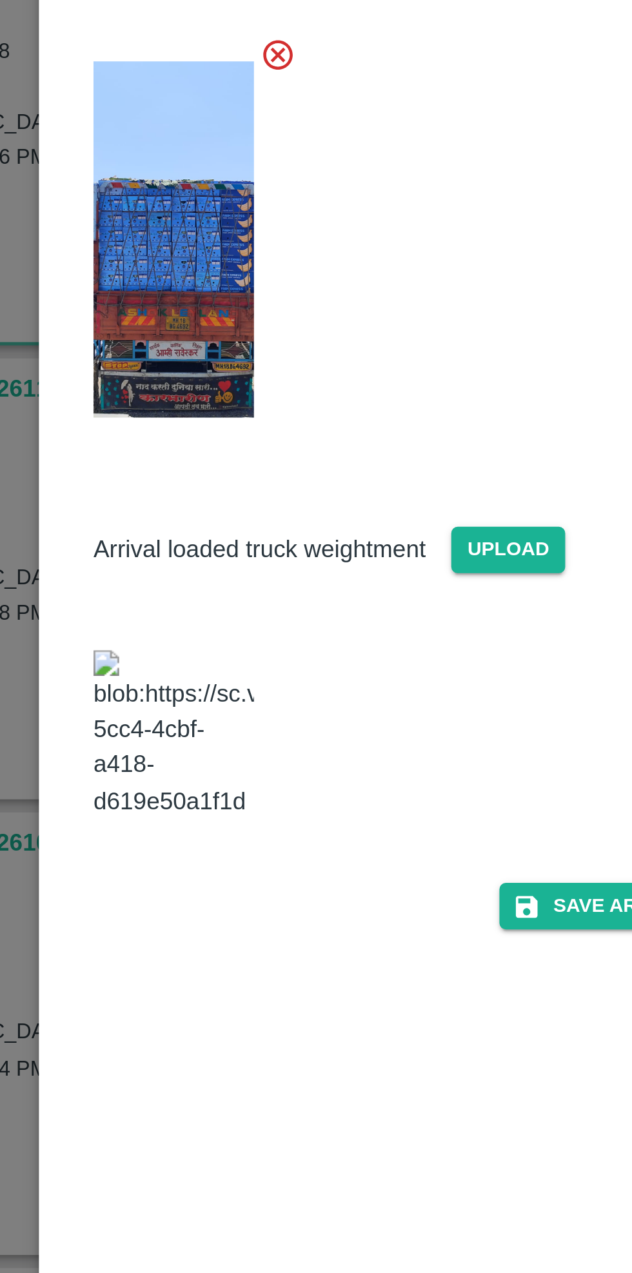
click at [346, 478] on span "Upload" at bounding box center [347, 479] width 46 height 19
click at [0, 0] on input "Upload" at bounding box center [0, 0] width 0 height 0
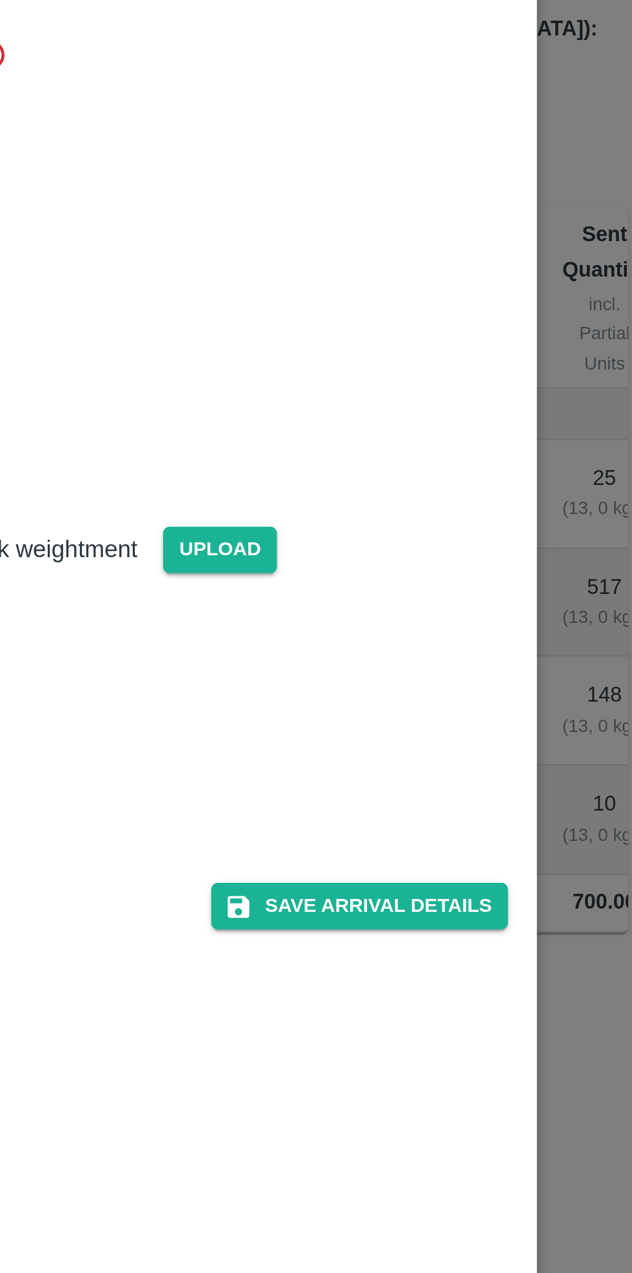
click at [413, 613] on button "Save Arrival Details" at bounding box center [402, 622] width 119 height 19
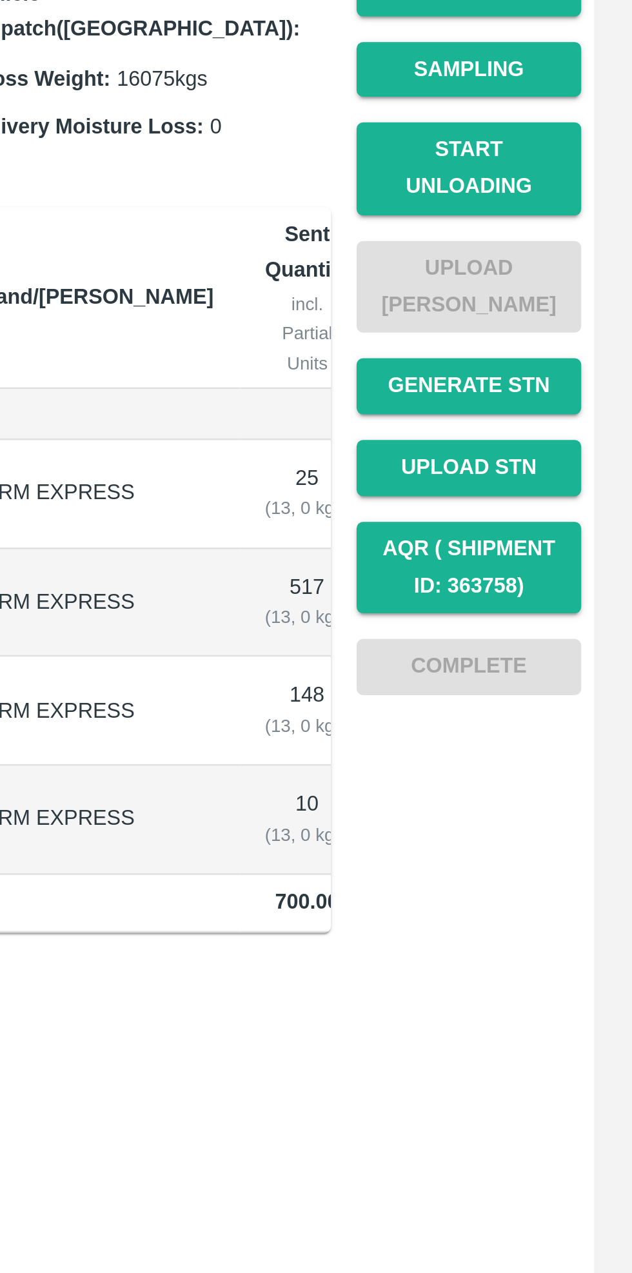
click at [571, 309] on button "Start Unloading" at bounding box center [566, 325] width 90 height 37
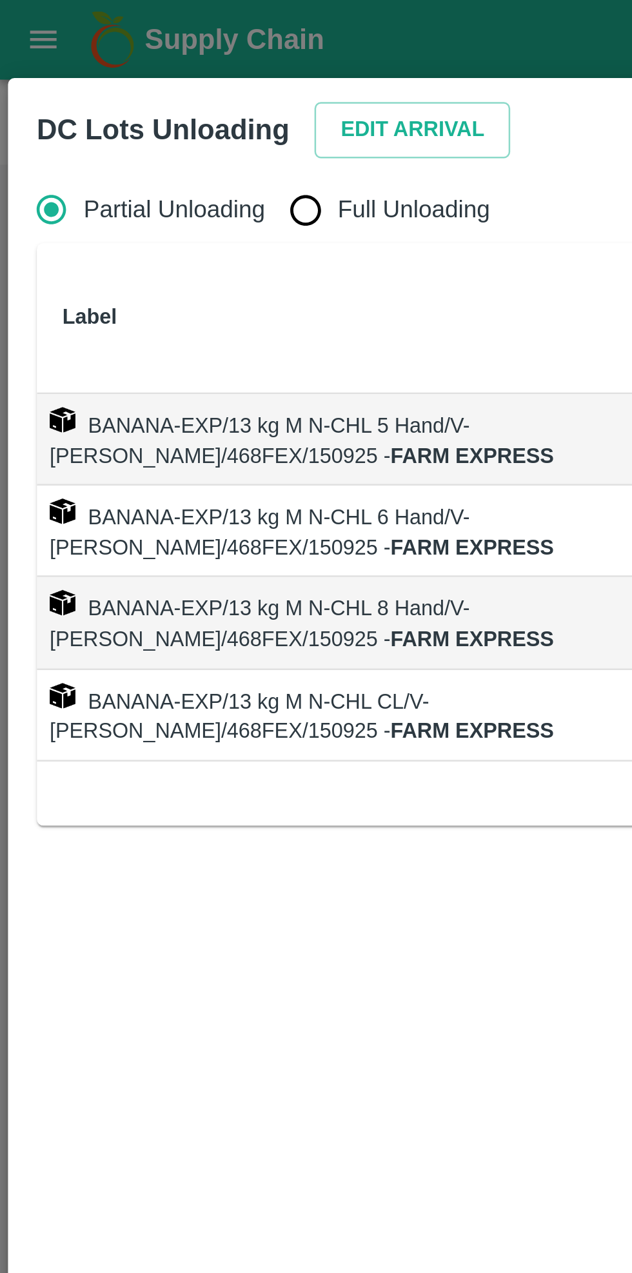
click at [119, 88] on input "Full Unloading" at bounding box center [123, 85] width 26 height 26
radio input "true"
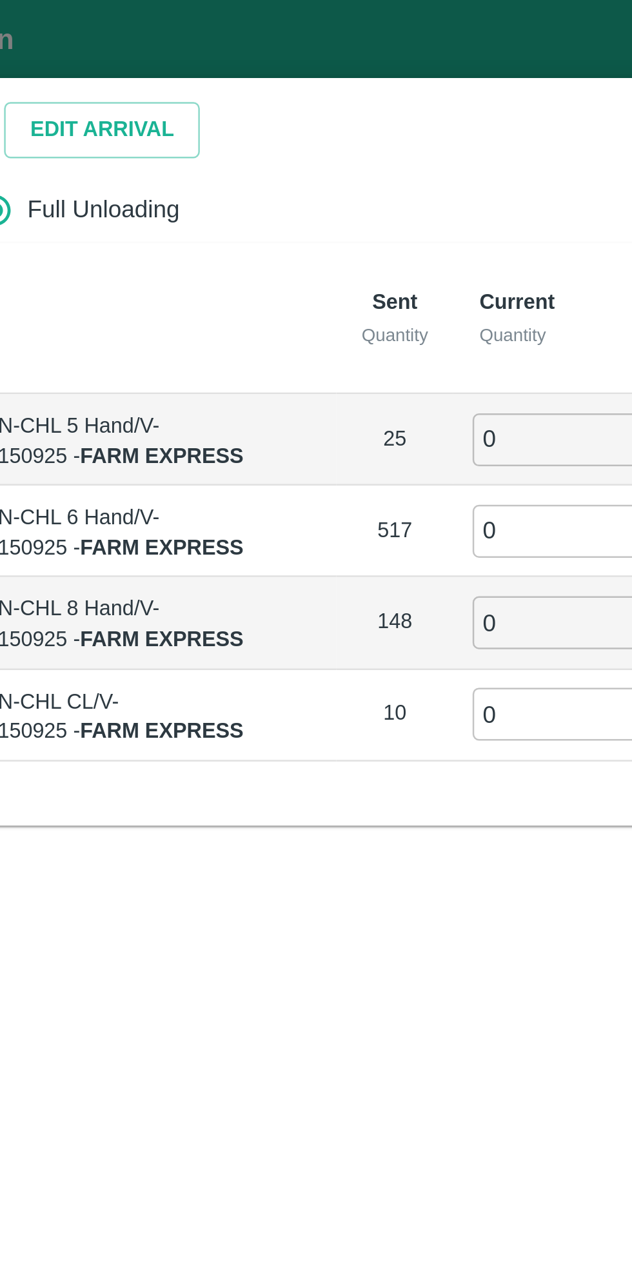
click at [337, 173] on input "0" at bounding box center [361, 176] width 93 height 21
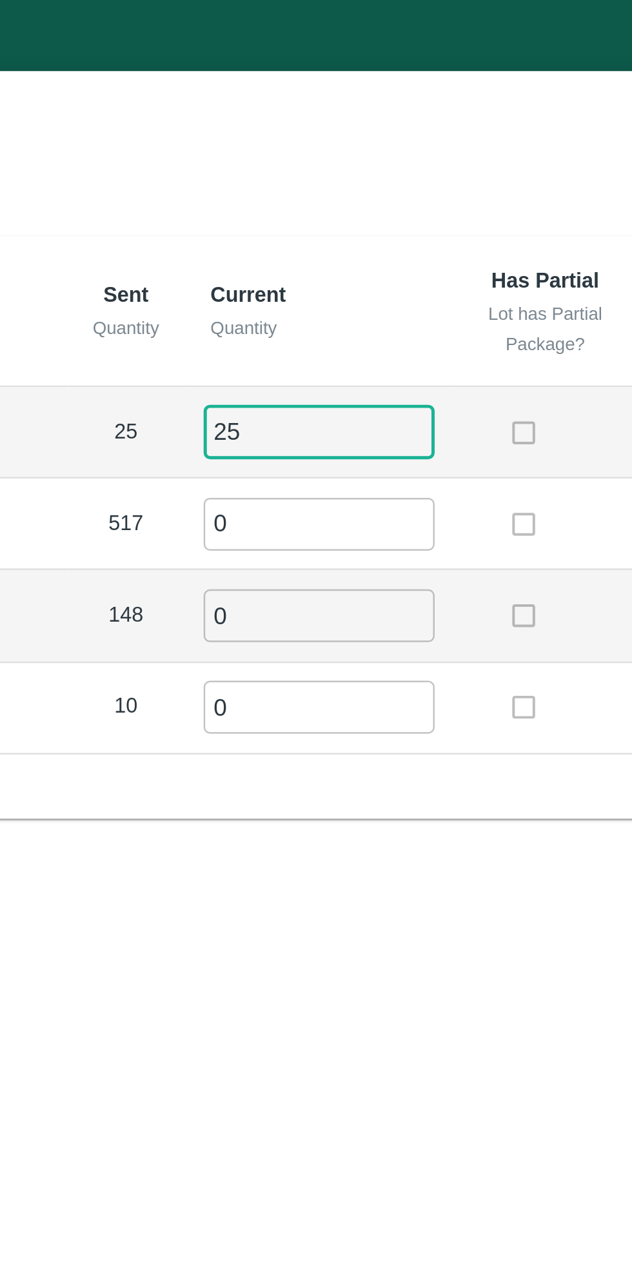
type input "25"
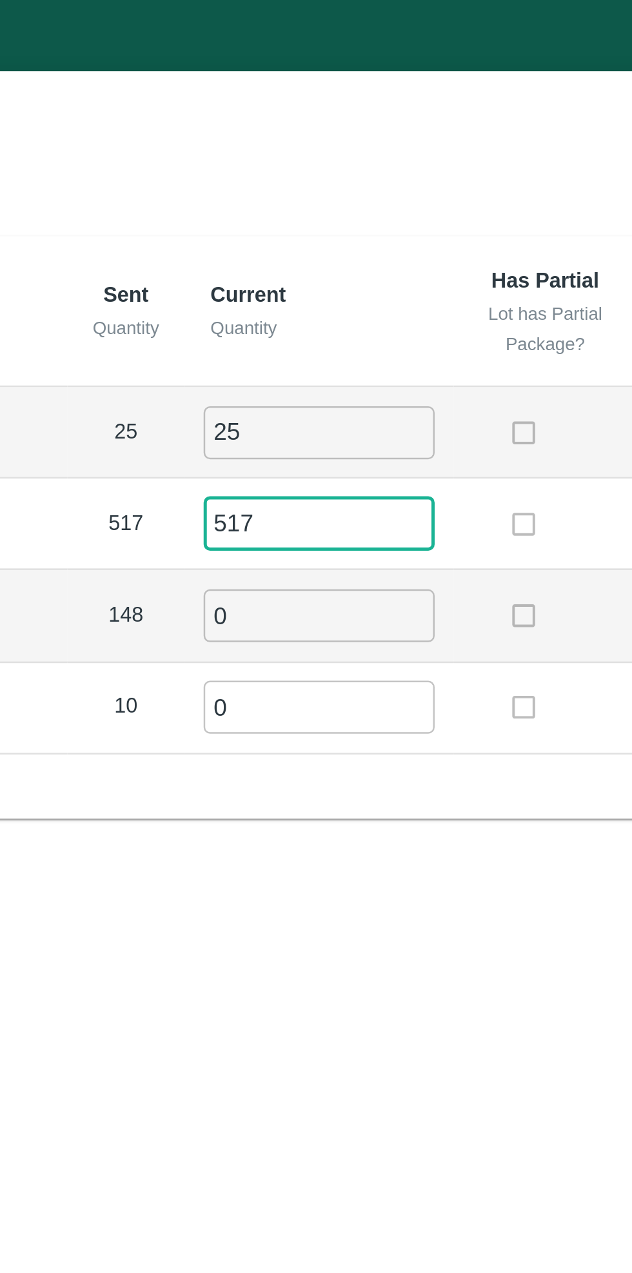
type input "517"
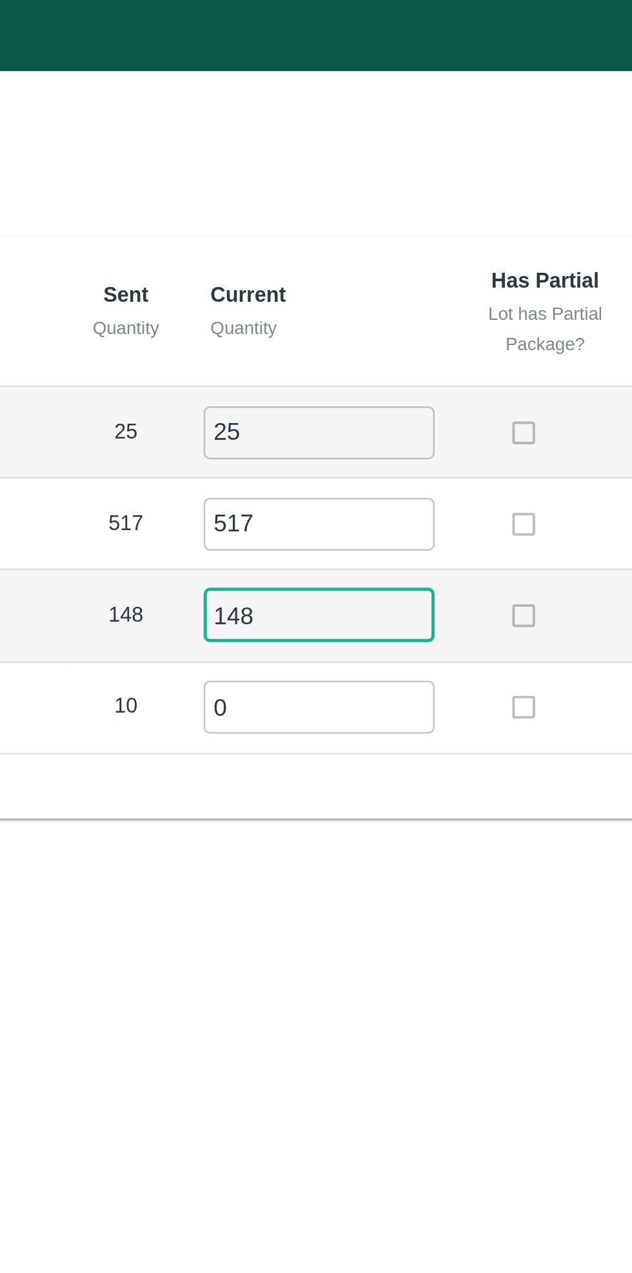
type input "148"
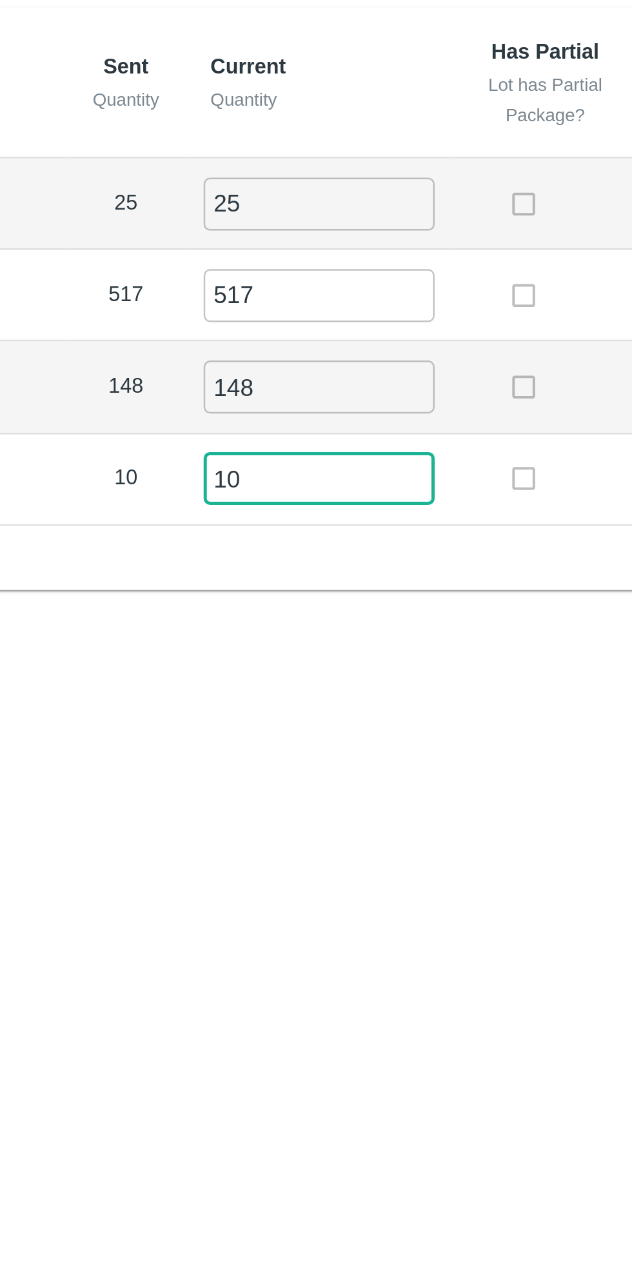
type input "10"
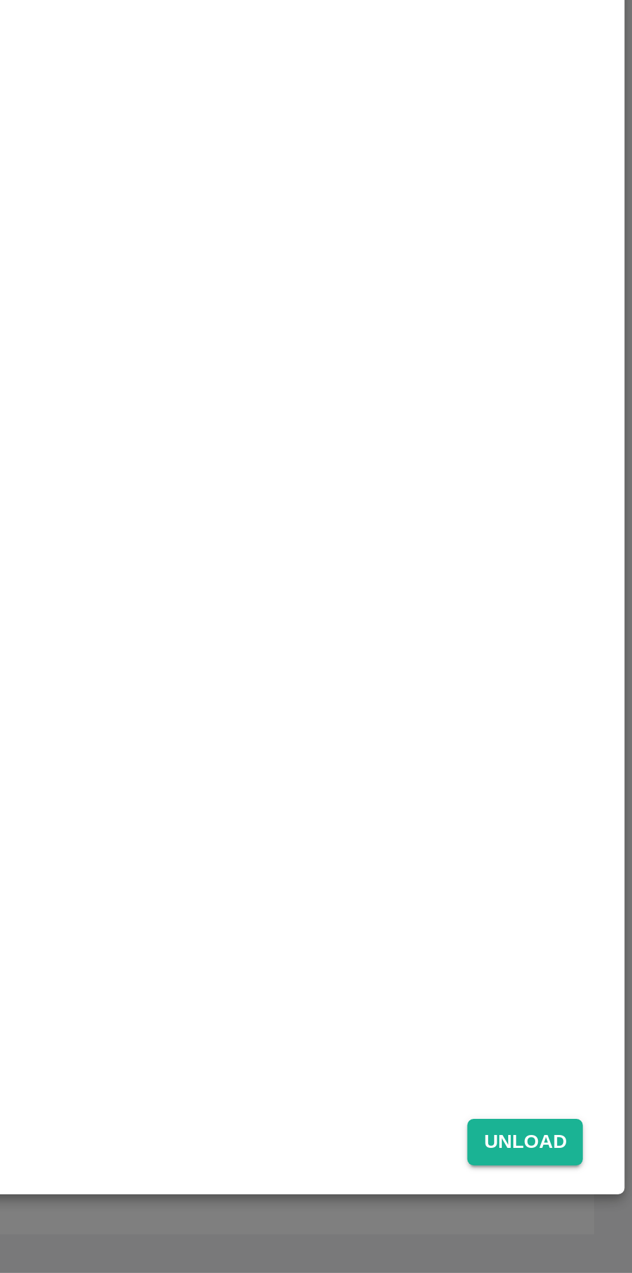
click at [588, 1218] on button "Unload" at bounding box center [588, 1220] width 46 height 19
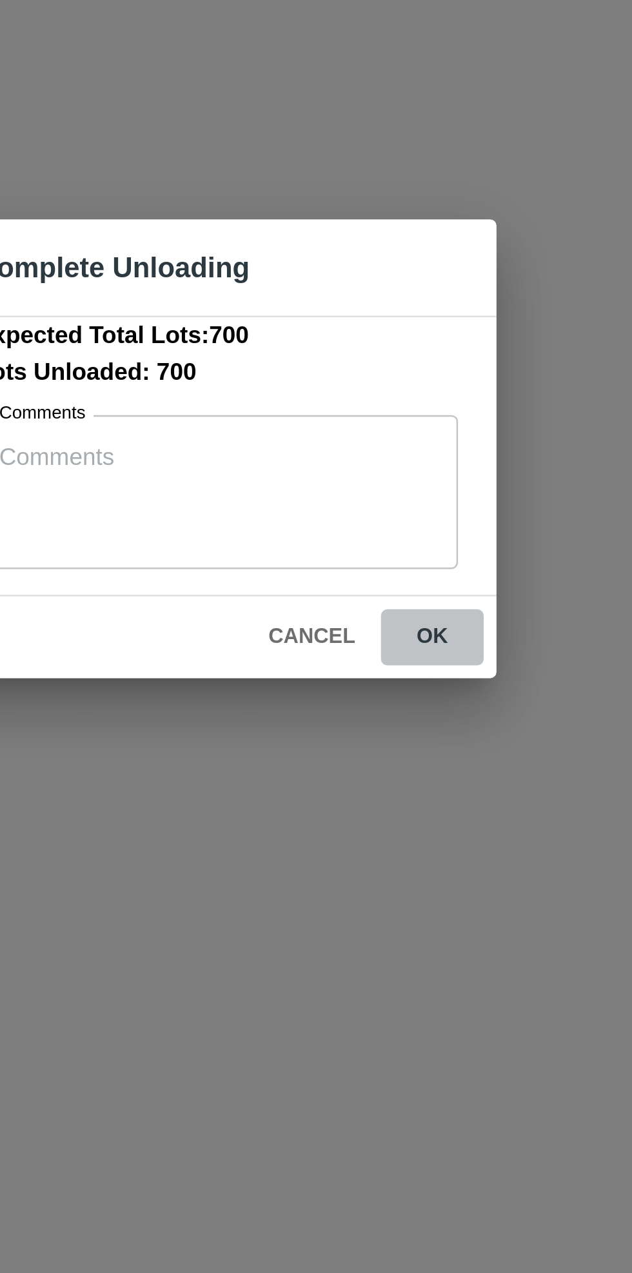
click at [405, 712] on button "ok" at bounding box center [402, 712] width 41 height 23
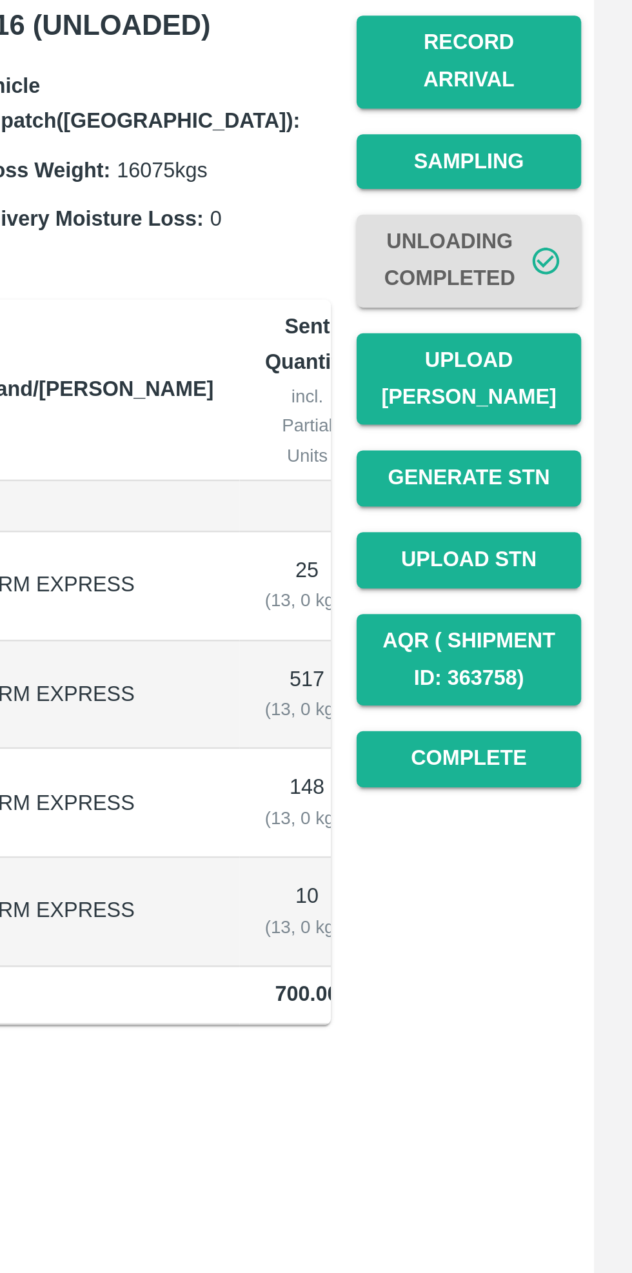
click at [567, 355] on button "Upload [PERSON_NAME]" at bounding box center [566, 373] width 90 height 37
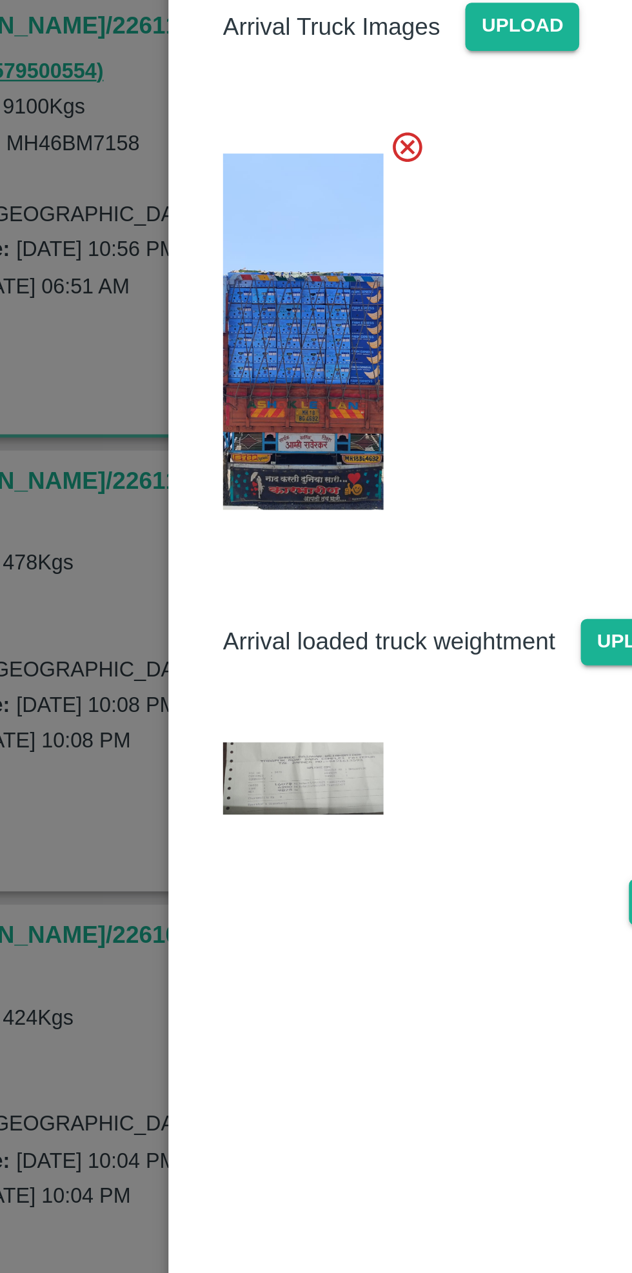
click at [199, 535] on img at bounding box center [212, 534] width 64 height 29
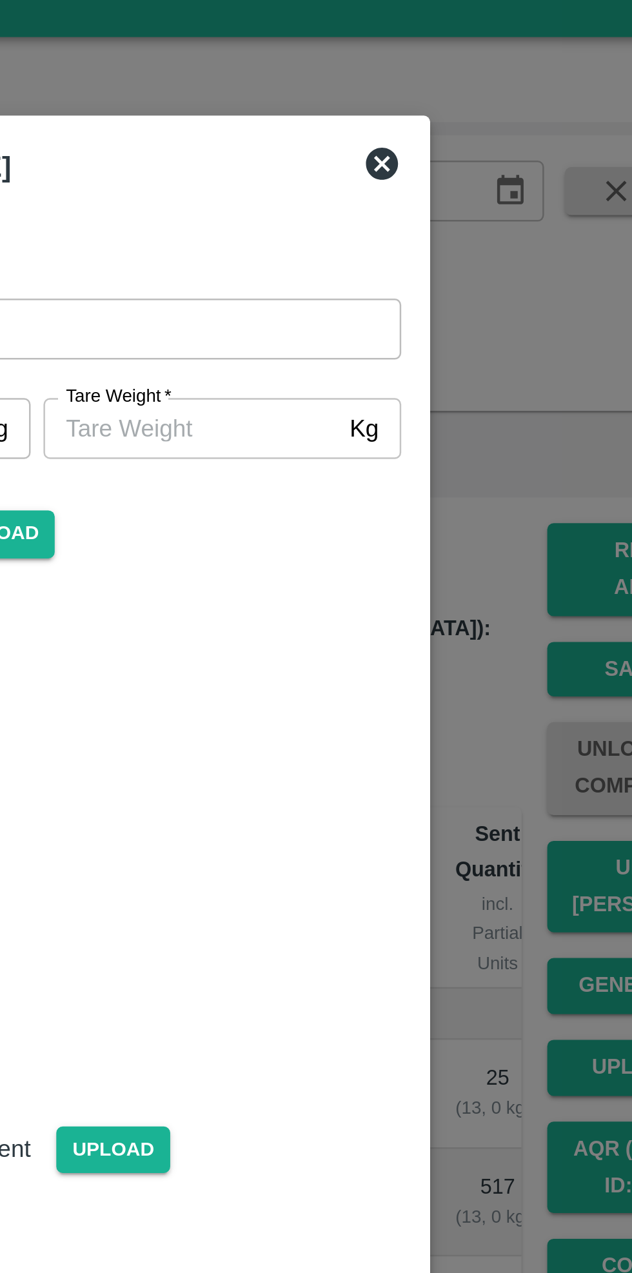
click at [382, 191] on input "[PERSON_NAME]   *" at bounding box center [377, 189] width 118 height 24
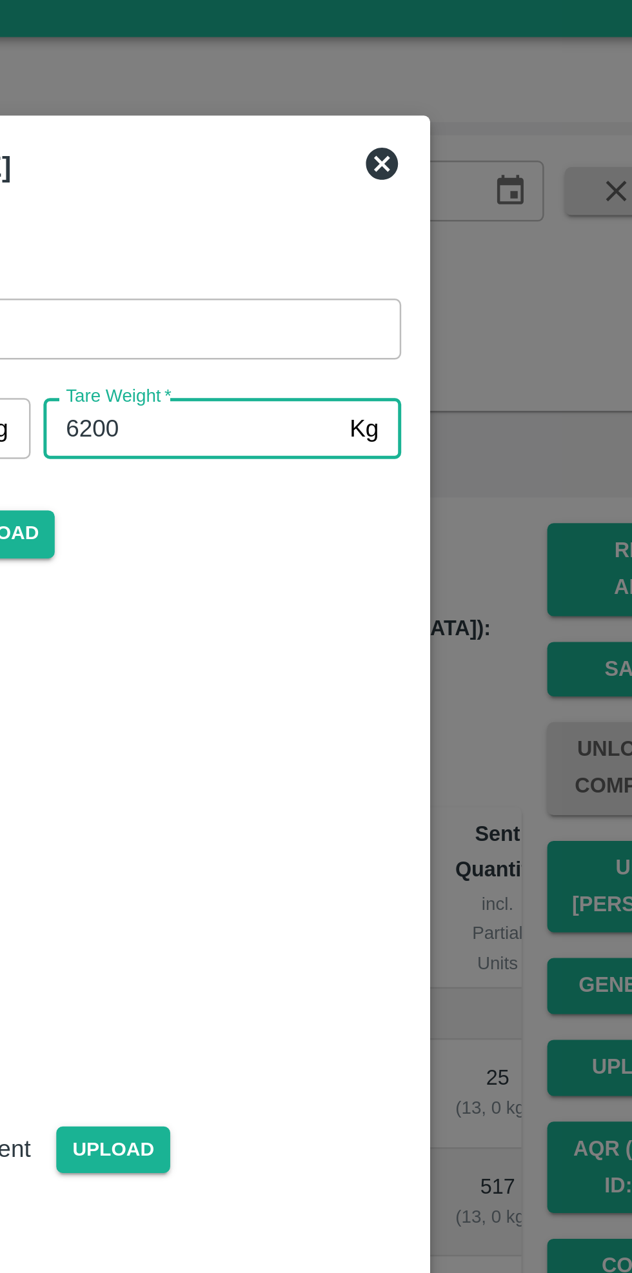
type input "6200"
click at [441, 258] on div "Arrival Truck Images Upload" at bounding box center [310, 319] width 303 height 257
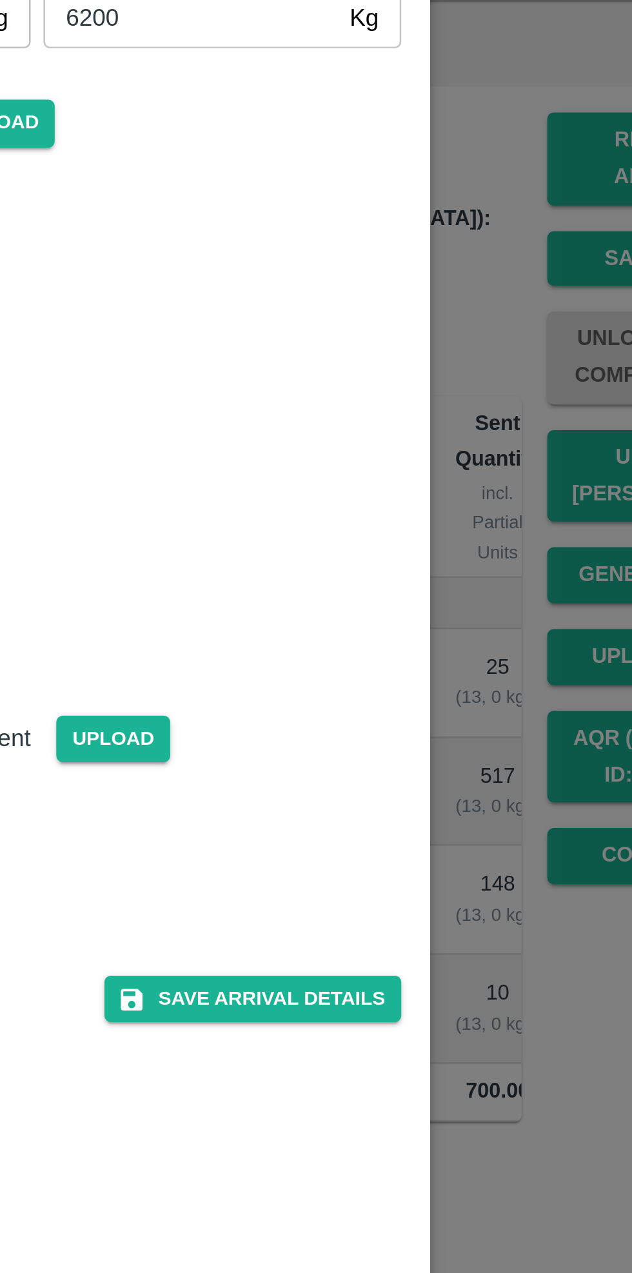
click at [413, 587] on button "Save Arrival Details" at bounding box center [402, 583] width 119 height 19
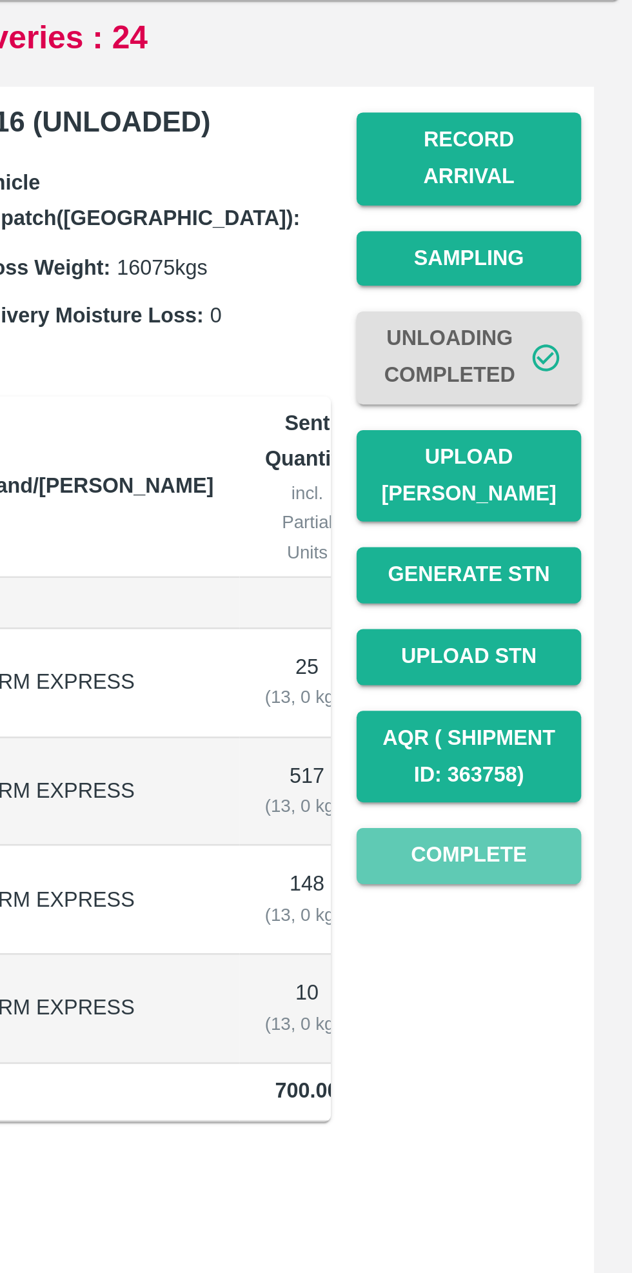
click at [572, 515] on button "Complete" at bounding box center [566, 526] width 90 height 23
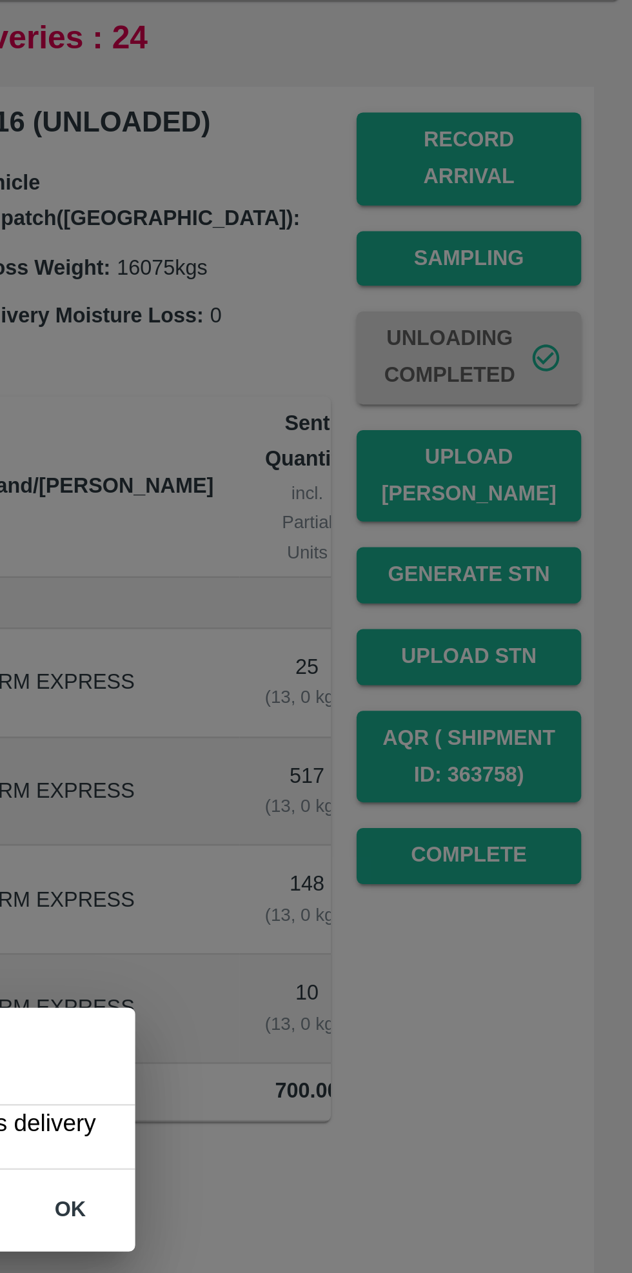
click at [406, 672] on button "ok" at bounding box center [405, 669] width 41 height 23
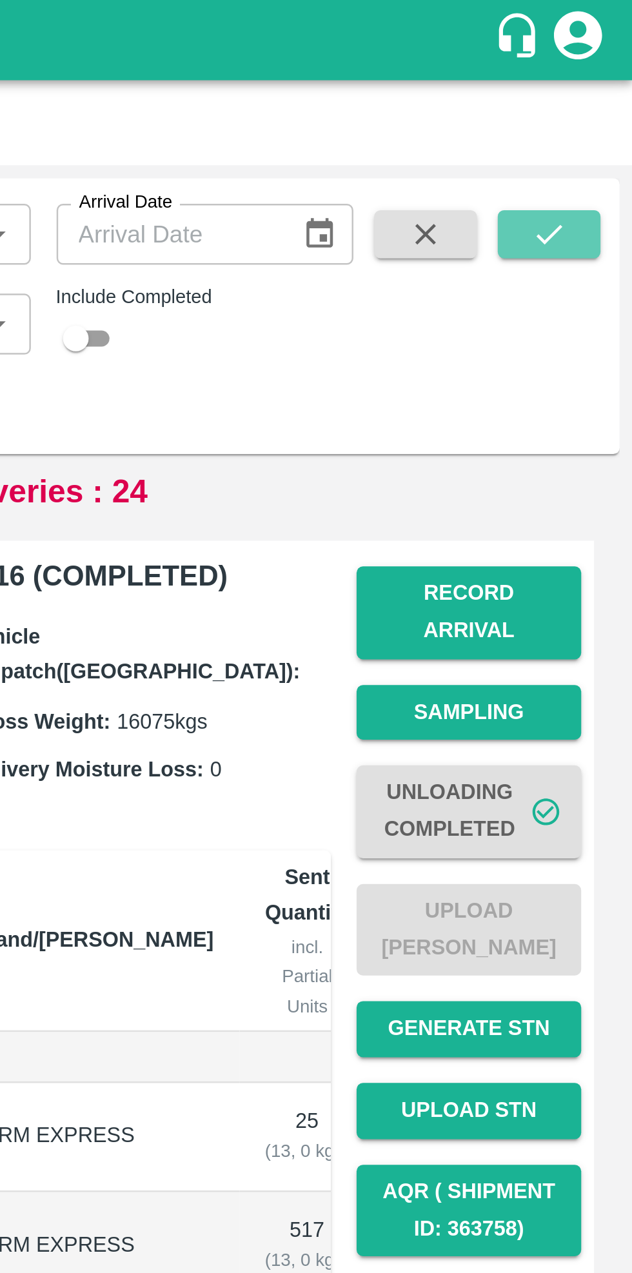
click at [605, 96] on icon "submit" at bounding box center [598, 94] width 14 height 14
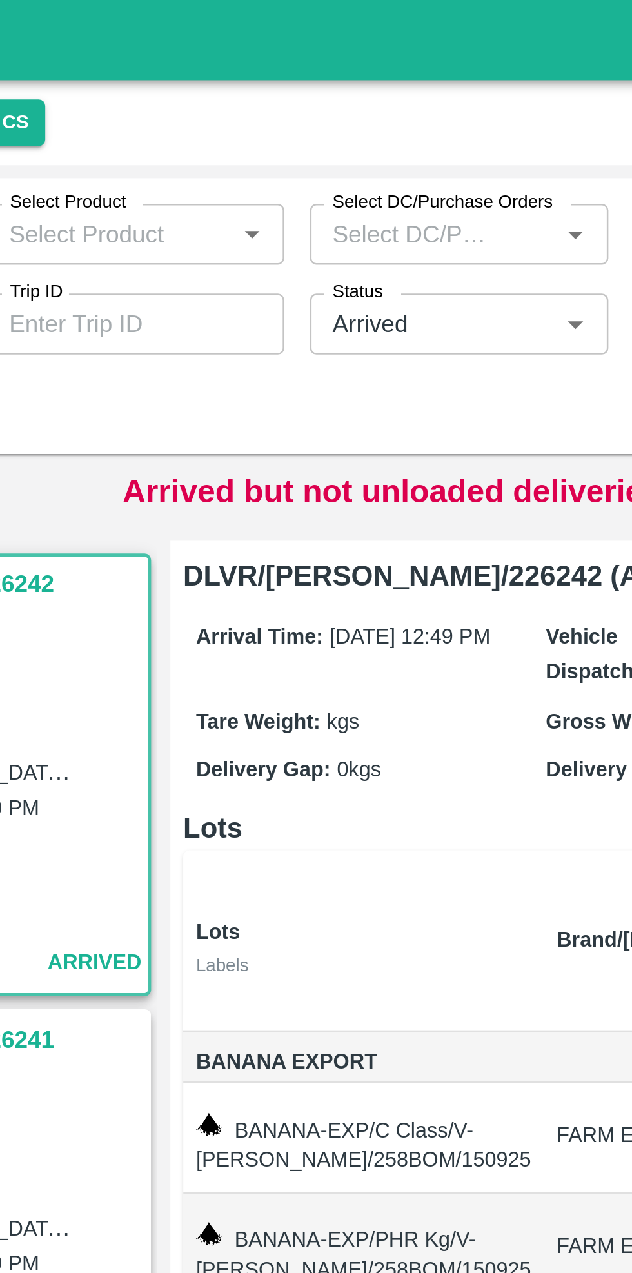
click at [307, 128] on input "Status" at bounding box center [311, 130] width 74 height 17
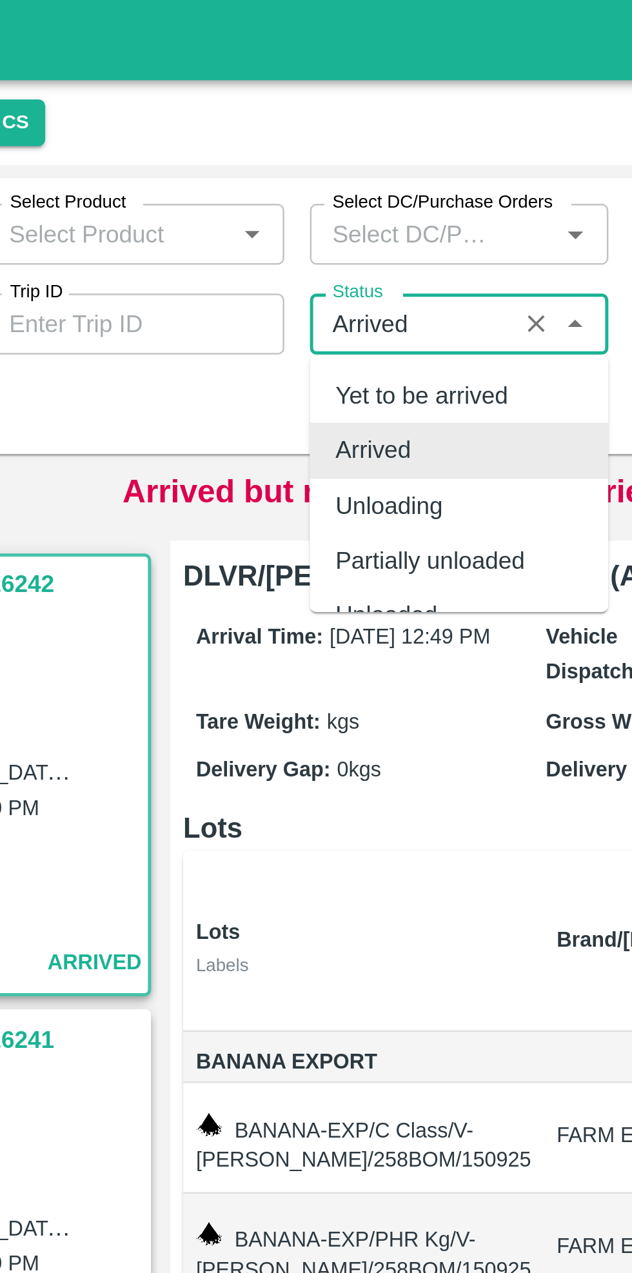
click at [360, 132] on icon "Clear" at bounding box center [361, 130] width 12 height 12
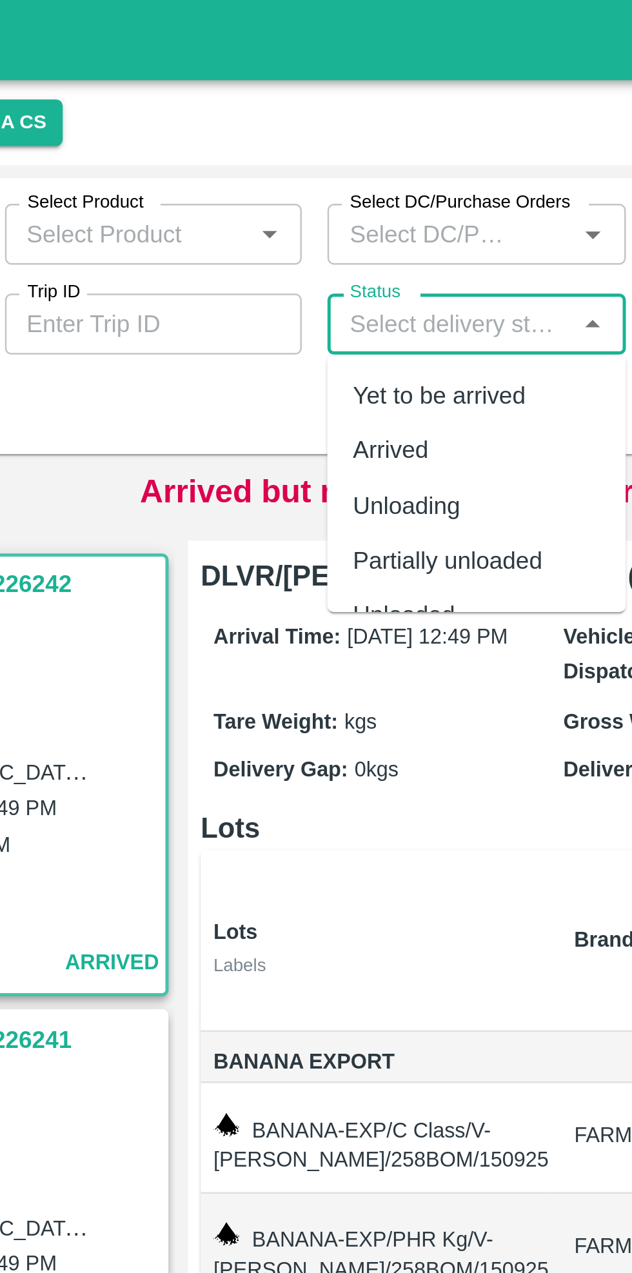
click at [224, 179] on div "Delivery ID Delivery ID Select Product Select Product   * Select DC/Purchase Or…" at bounding box center [315, 127] width 621 height 111
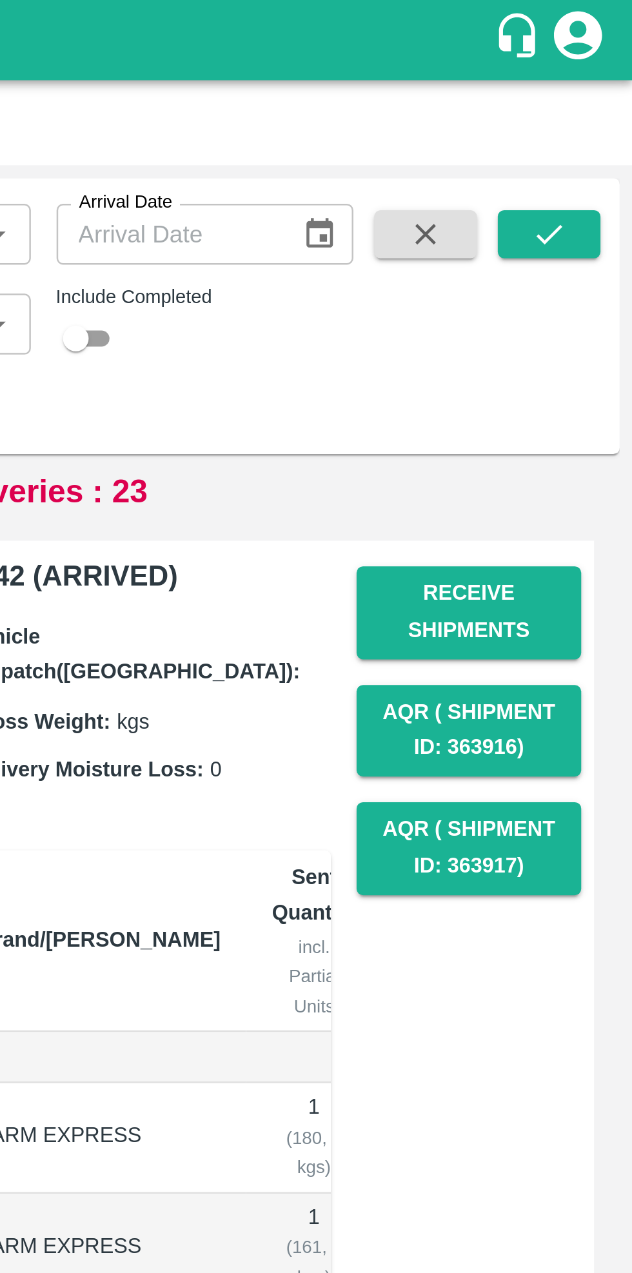
click at [592, 92] on icon "submit" at bounding box center [598, 94] width 14 height 14
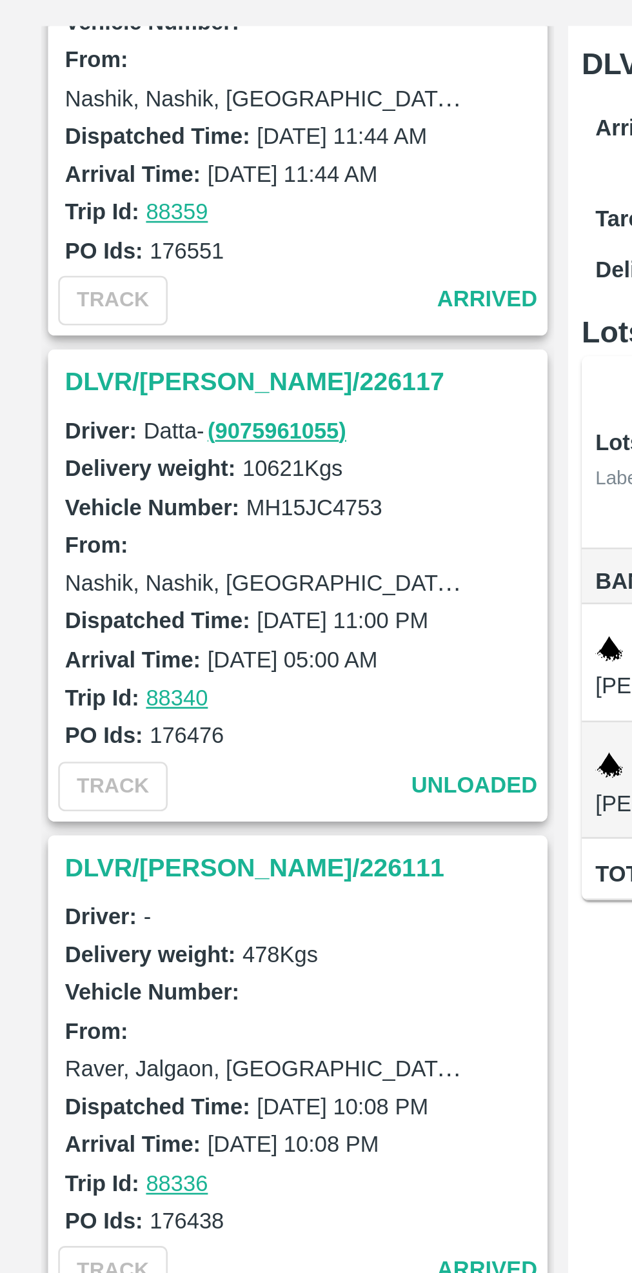
scroll to position [428, 0]
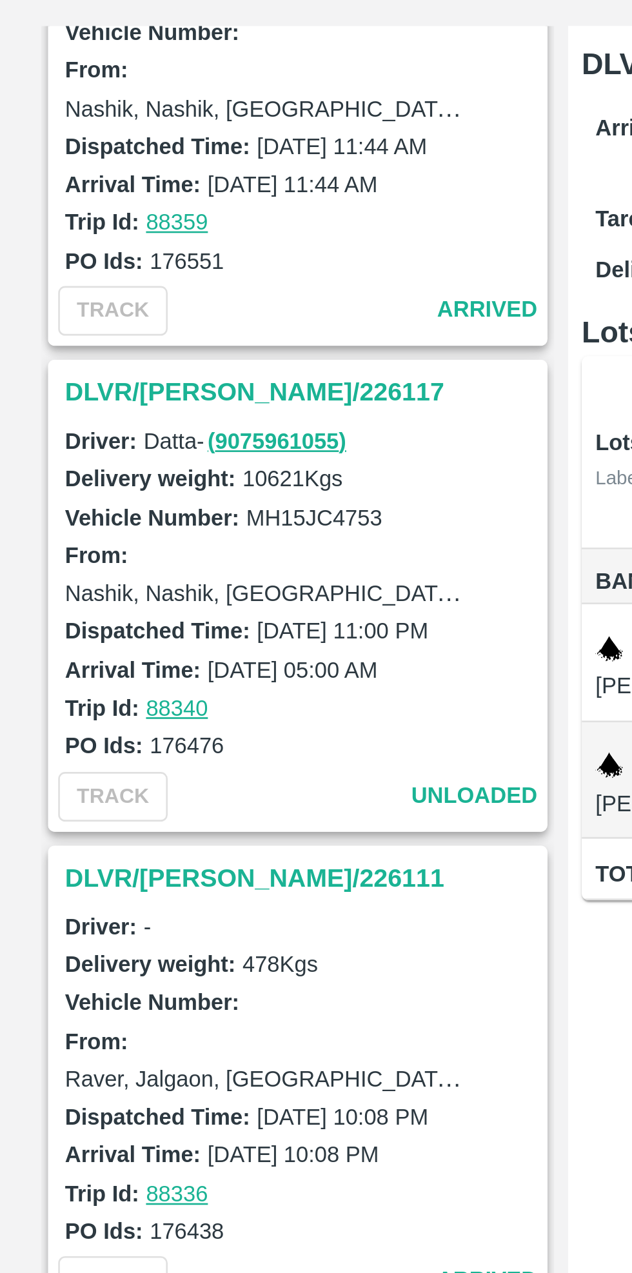
click at [50, 350] on h3 "DLVR/[PERSON_NAME]/226117" at bounding box center [113, 355] width 179 height 17
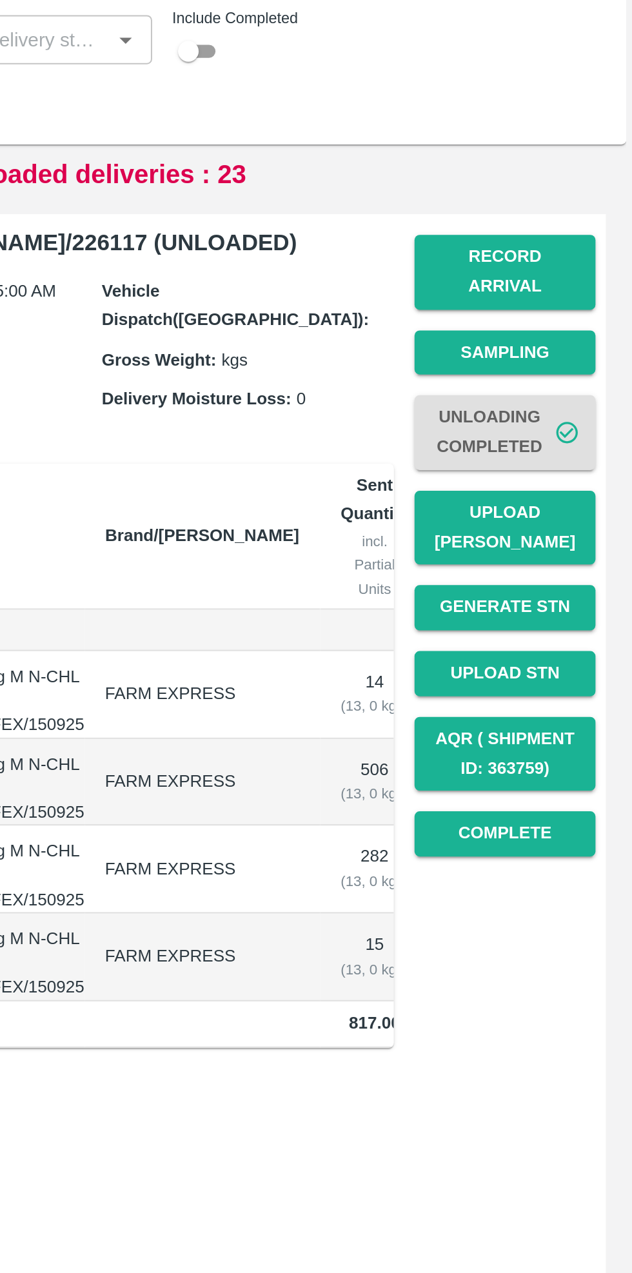
click at [569, 239] on button "Record Arrival" at bounding box center [566, 246] width 90 height 37
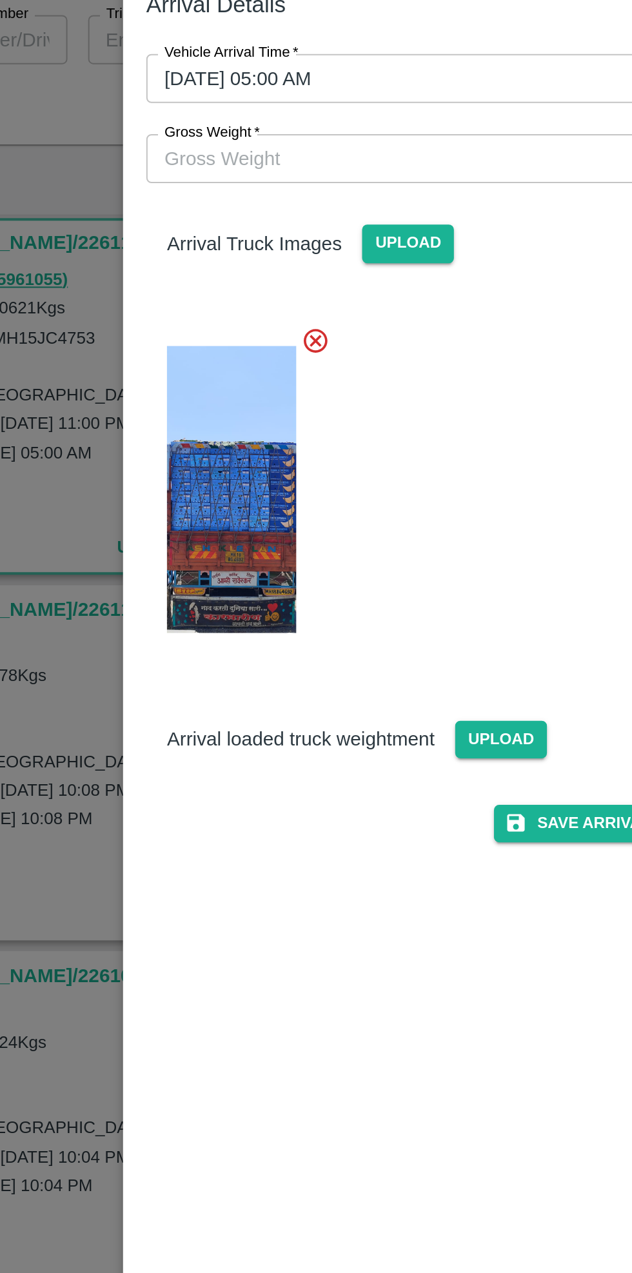
click at [342, 478] on span "Upload" at bounding box center [347, 479] width 46 height 19
click at [0, 0] on input "Upload" at bounding box center [0, 0] width 0 height 0
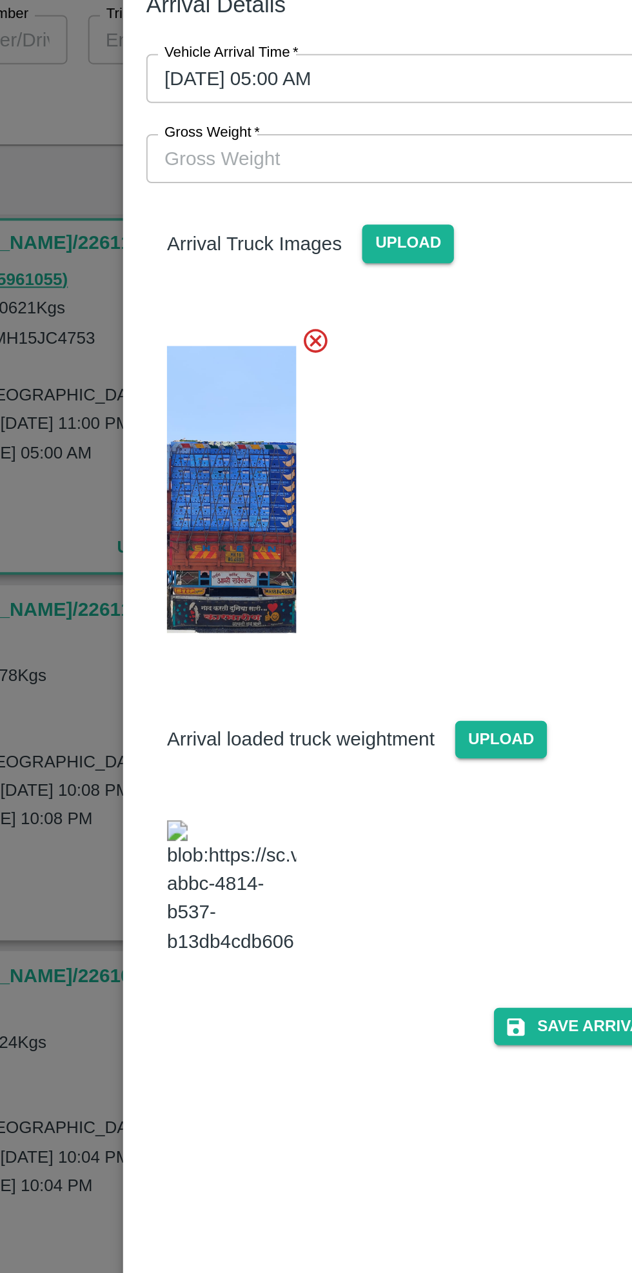
click at [341, 187] on input "Gross Weight   *" at bounding box center [303, 189] width 267 height 24
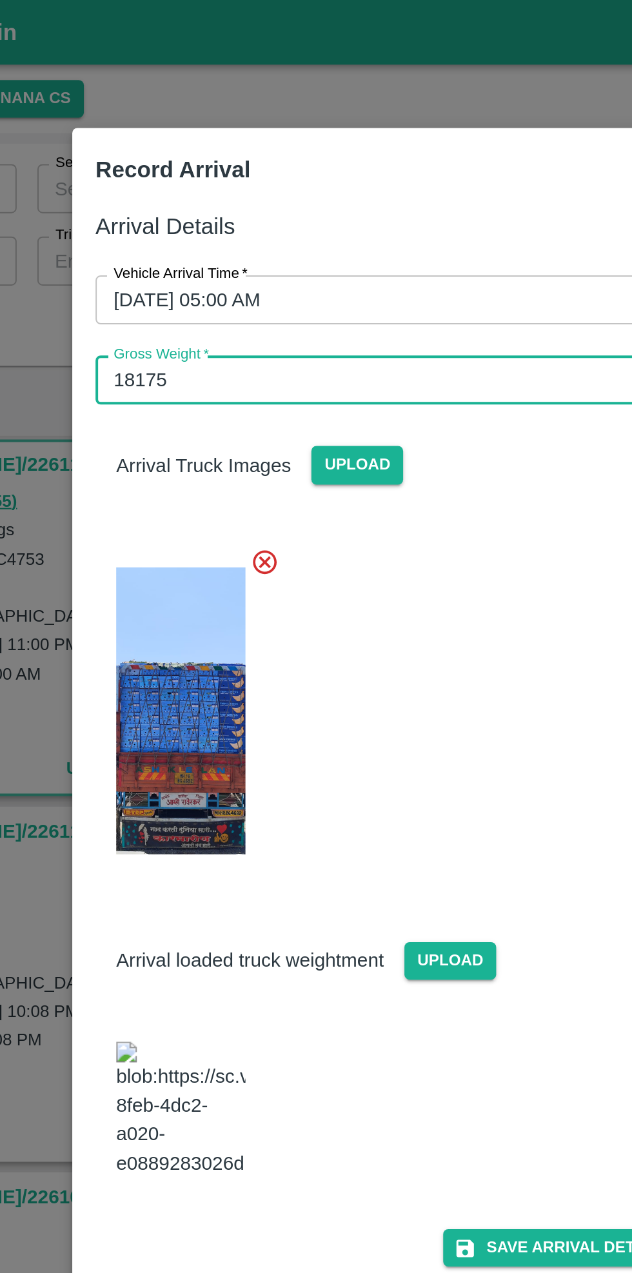
type input "18175"
click at [378, 282] on div at bounding box center [310, 350] width 303 height 177
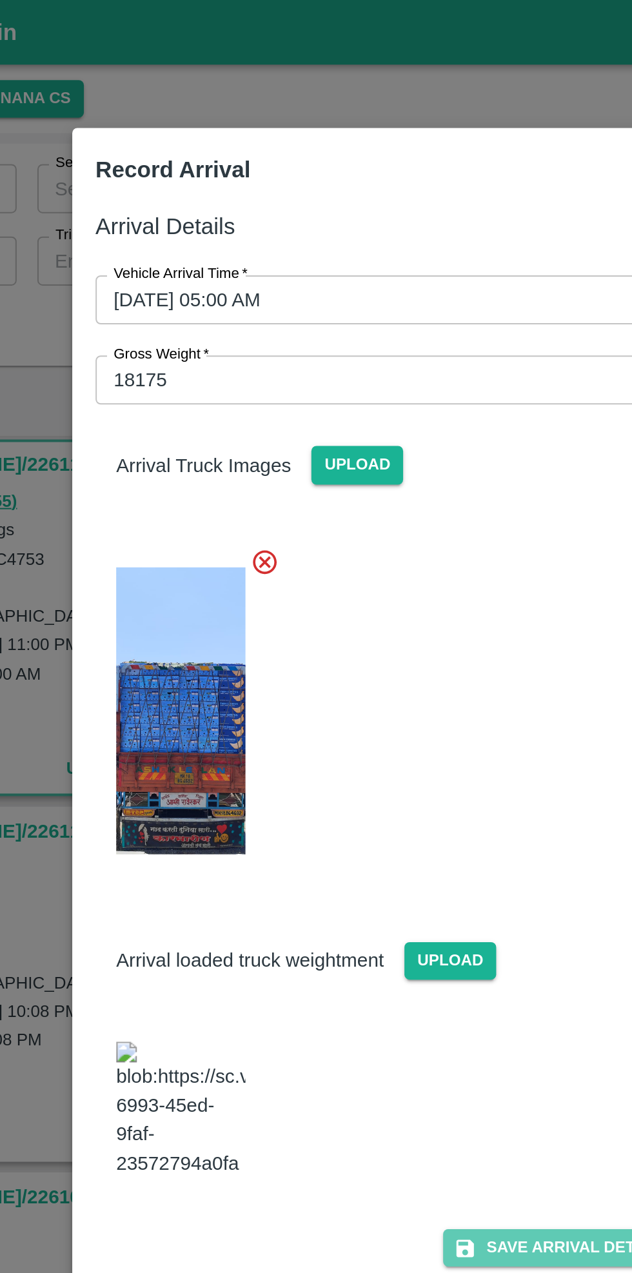
click at [396, 613] on button "Save Arrival Details" at bounding box center [402, 622] width 119 height 19
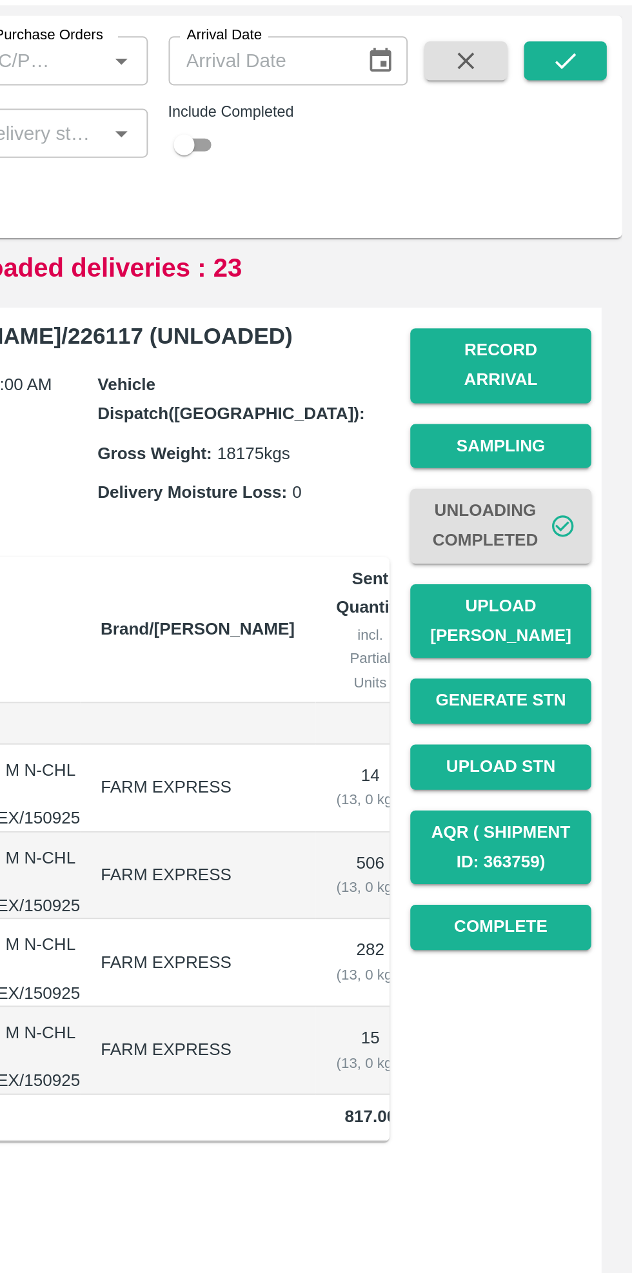
click at [571, 357] on button "Upload [PERSON_NAME]" at bounding box center [566, 373] width 90 height 37
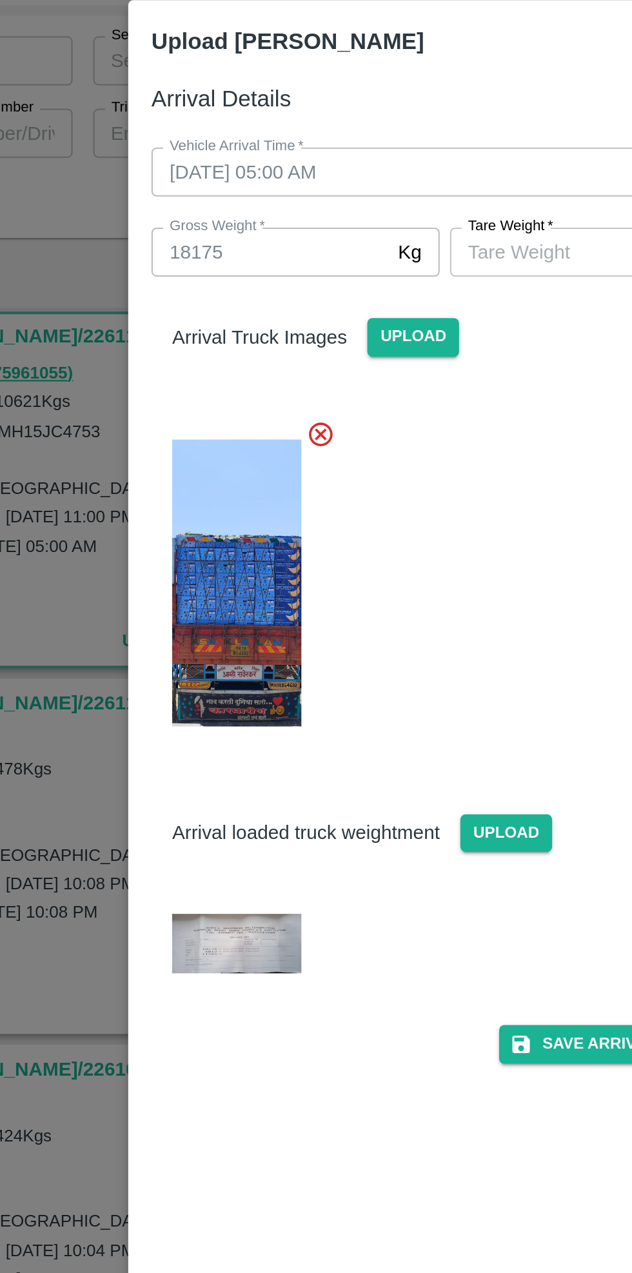
click at [203, 530] on img at bounding box center [212, 535] width 64 height 30
click at [373, 184] on input "[PERSON_NAME]   *" at bounding box center [377, 189] width 118 height 24
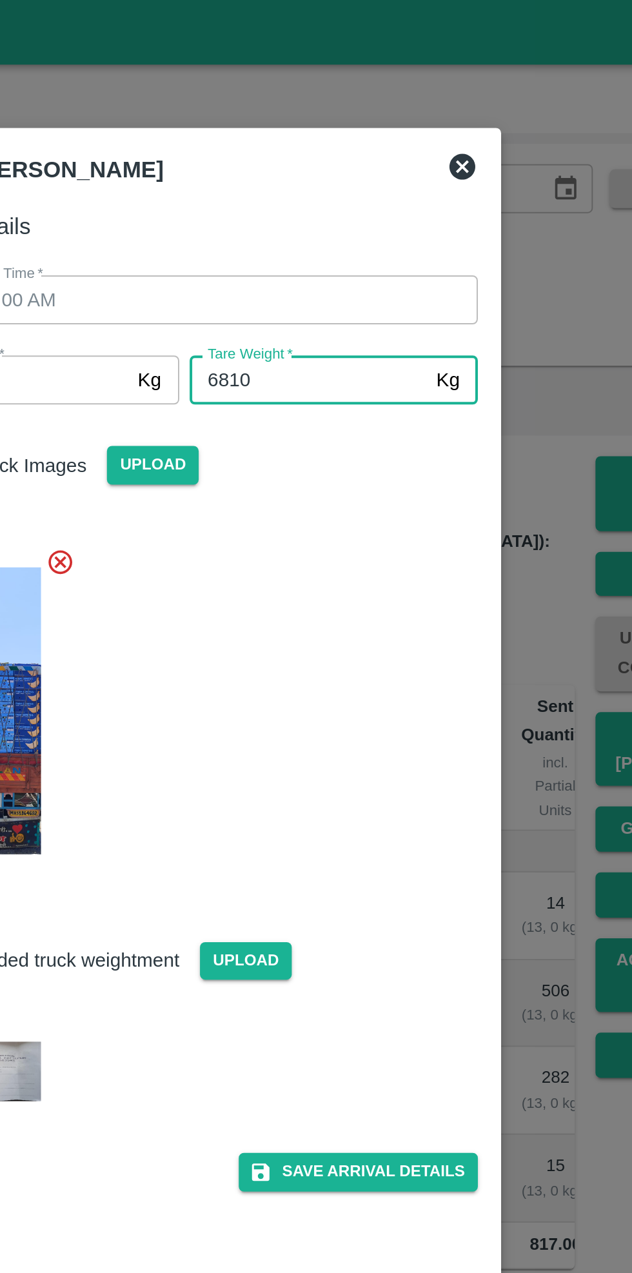
type input "6810"
click at [424, 318] on div at bounding box center [310, 350] width 303 height 177
click at [413, 584] on button "Save Arrival Details" at bounding box center [402, 584] width 119 height 19
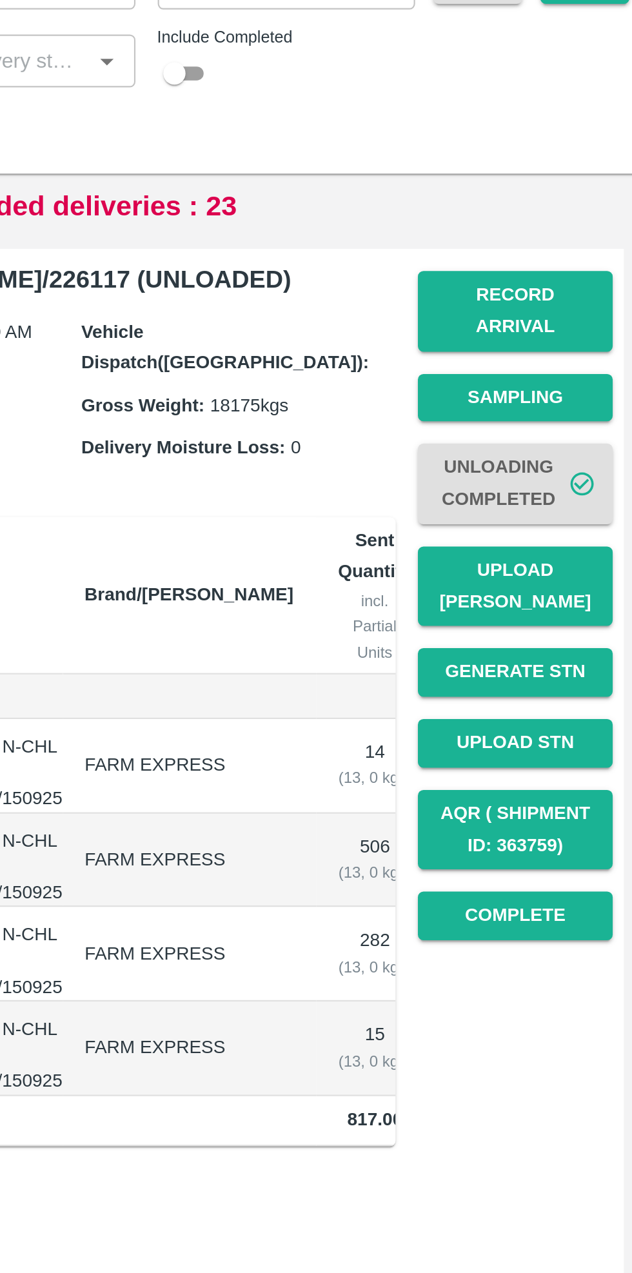
scroll to position [554, 0]
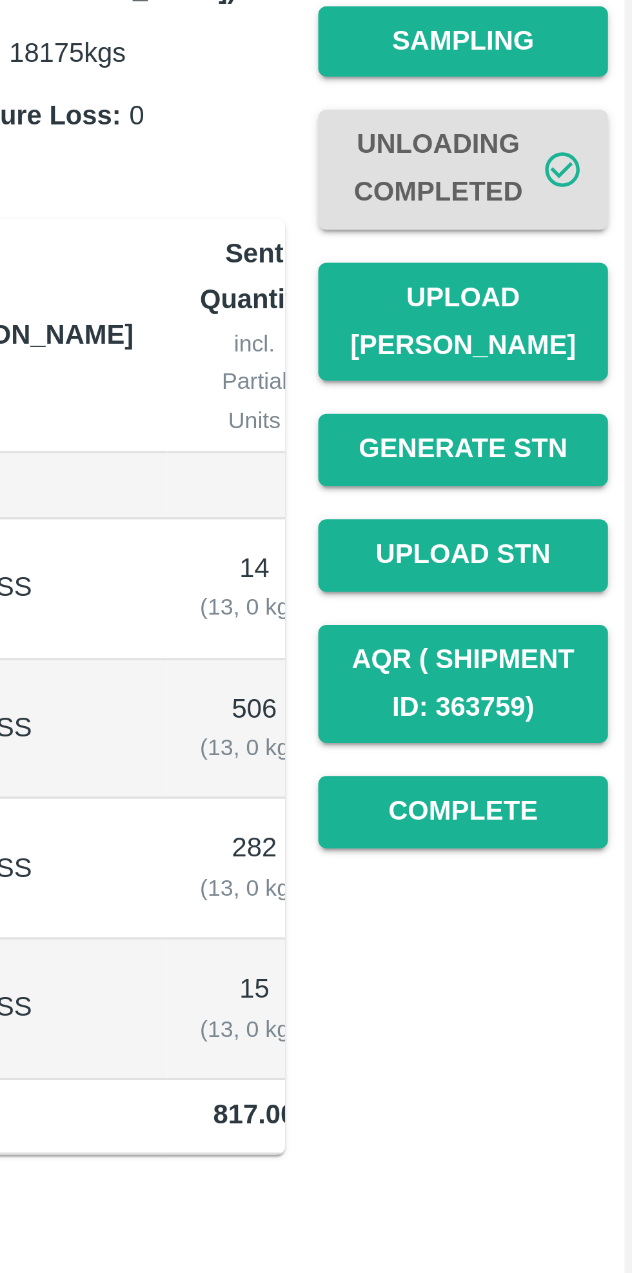
click at [552, 515] on button "Complete" at bounding box center [566, 526] width 90 height 23
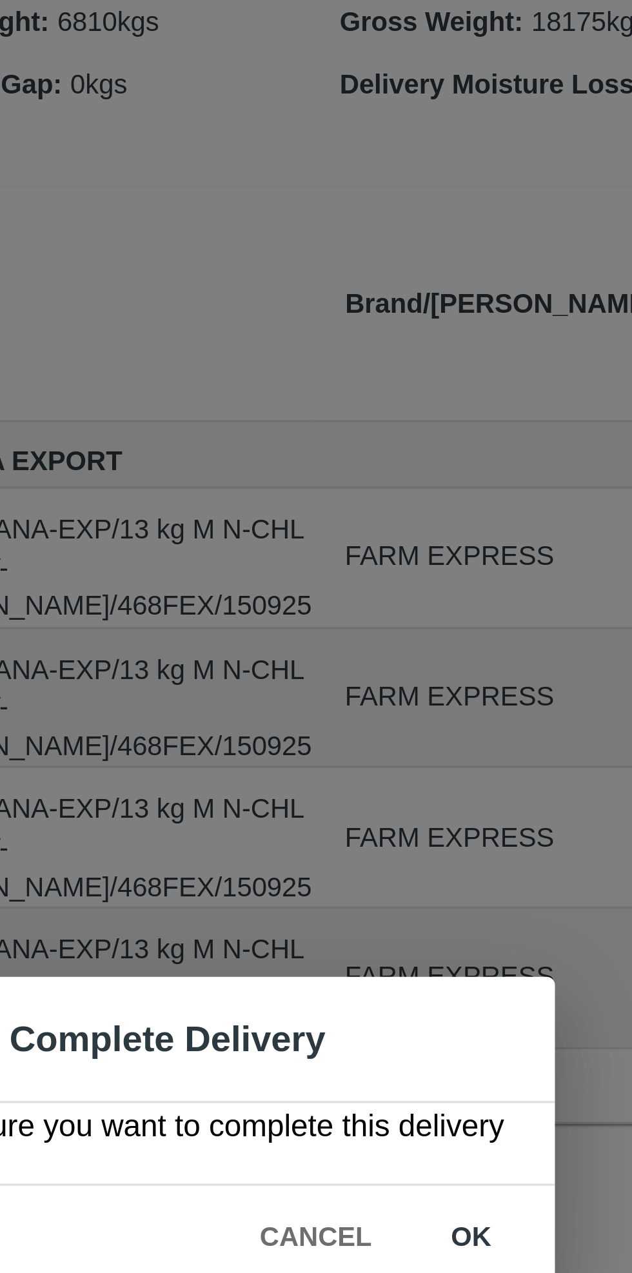
click at [401, 668] on button "ok" at bounding box center [405, 669] width 41 height 23
